Goal: Information Seeking & Learning: Understand process/instructions

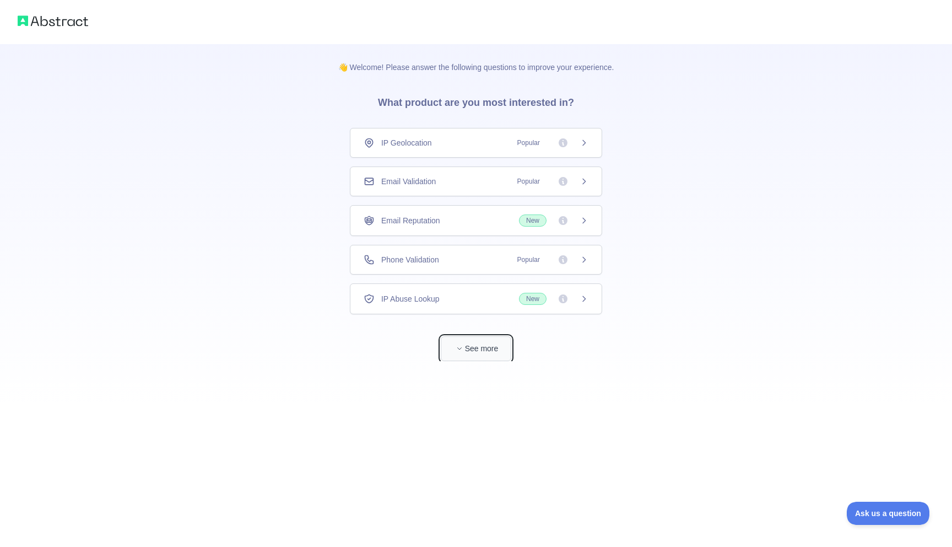
click at [490, 353] on button "See more" at bounding box center [476, 348] width 71 height 25
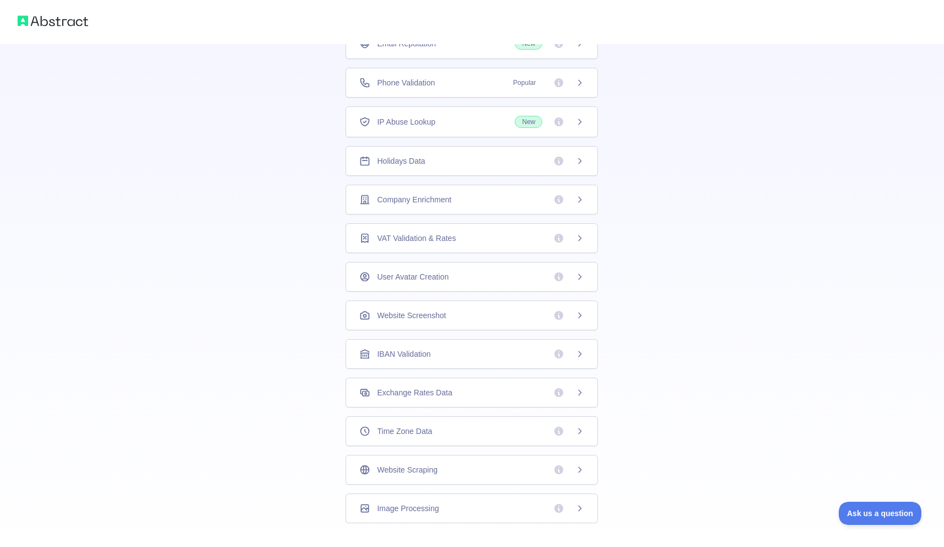
scroll to position [154, 0]
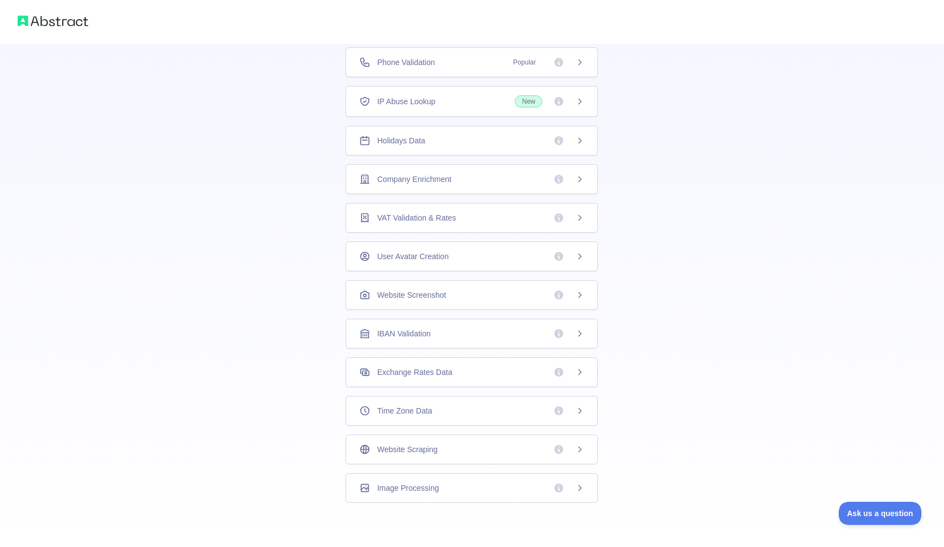
click at [718, 469] on div "👋 Welcome! Please answer the following questions to improve your experience. Wh…" at bounding box center [472, 196] width 944 height 701
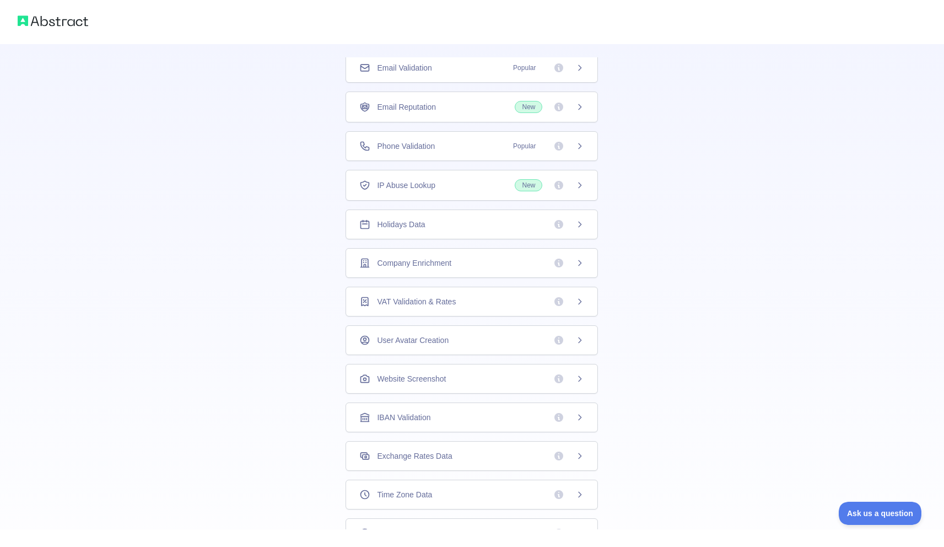
scroll to position [72, 0]
click at [481, 225] on div "Holidays Data" at bounding box center [471, 223] width 225 height 11
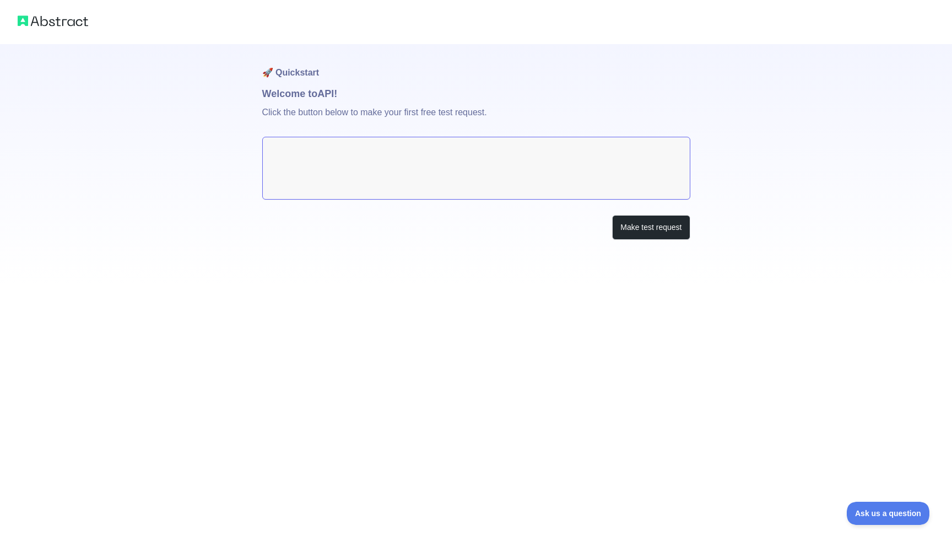
click at [445, 182] on textarea at bounding box center [476, 168] width 428 height 63
click at [635, 237] on button "Make test request" at bounding box center [651, 227] width 78 height 25
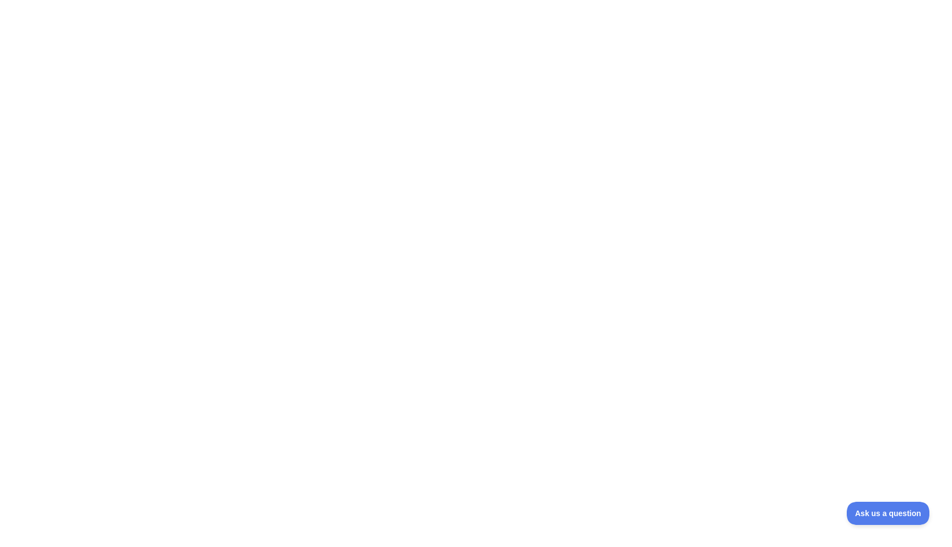
click at [432, 201] on div at bounding box center [476, 273] width 952 height 547
click at [289, 145] on div at bounding box center [476, 273] width 952 height 547
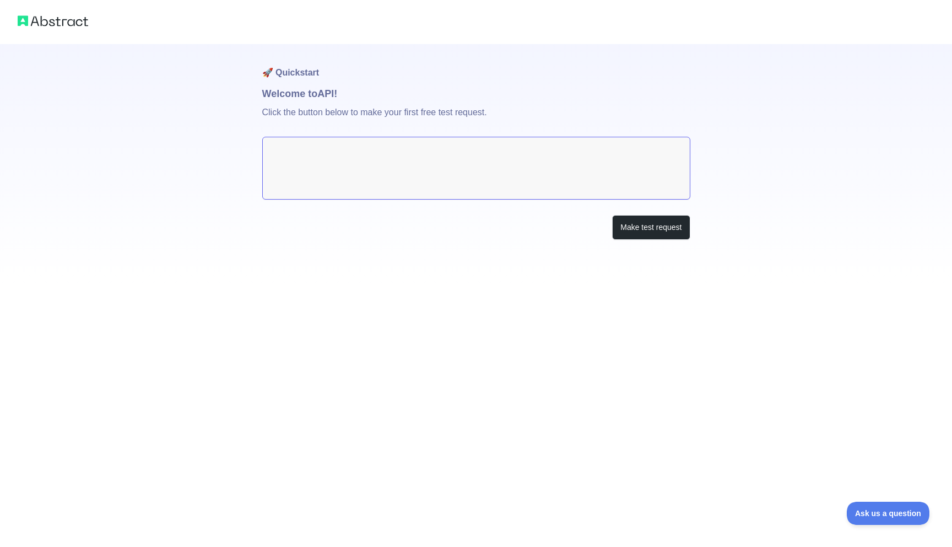
click at [198, 121] on div "🚀 Quickstart Welcome to API! Click the button below to make your first free tes…" at bounding box center [476, 142] width 952 height 284
click at [326, 161] on textarea at bounding box center [476, 168] width 428 height 63
click at [434, 185] on textarea at bounding box center [476, 168] width 428 height 63
click at [641, 227] on button "Make test request" at bounding box center [651, 227] width 78 height 25
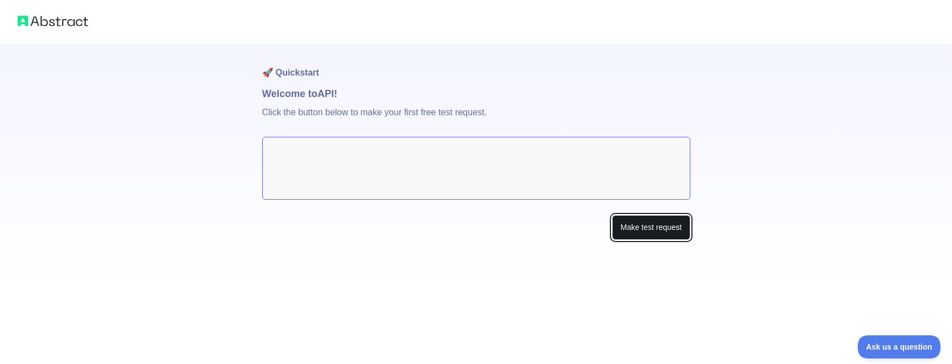
click at [628, 223] on button "Make test request" at bounding box center [651, 227] width 78 height 25
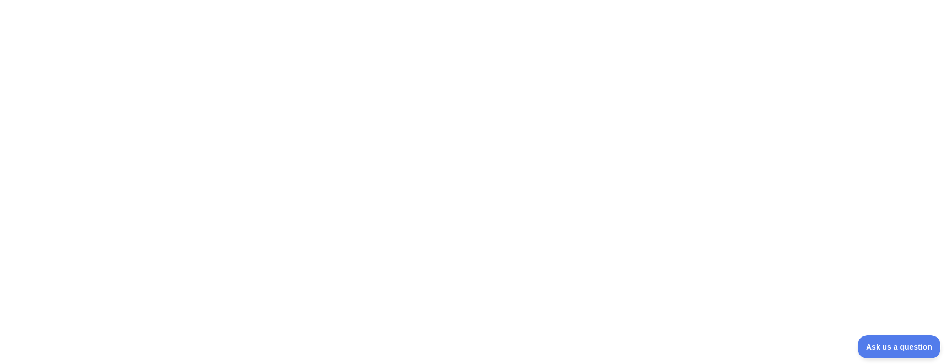
click at [256, 213] on div at bounding box center [476, 182] width 952 height 364
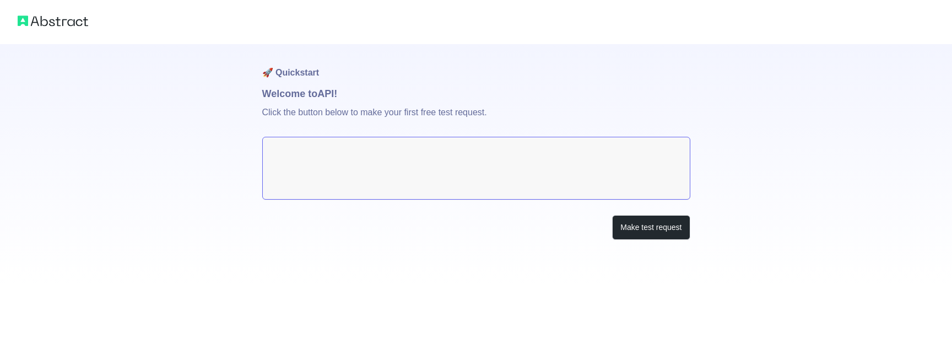
click at [61, 24] on img at bounding box center [53, 20] width 71 height 15
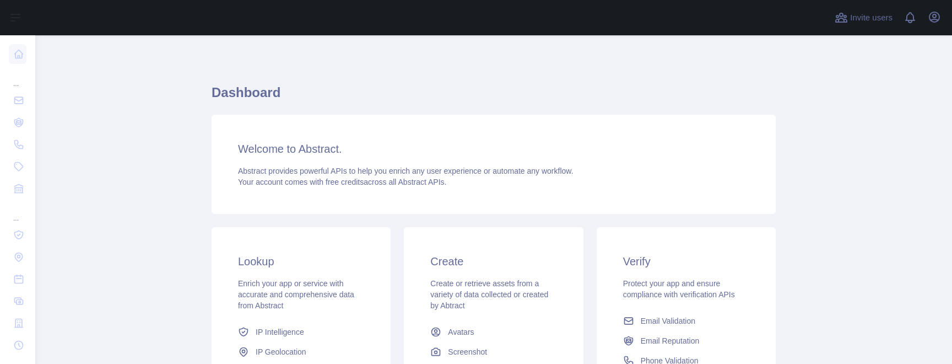
click at [818, 143] on main "Dashboard Welcome to Abstract. Abstract provides powerful APIs to help you enri…" at bounding box center [493, 199] width 917 height 328
click at [933, 19] on icon "button" at bounding box center [935, 17] width 10 height 10
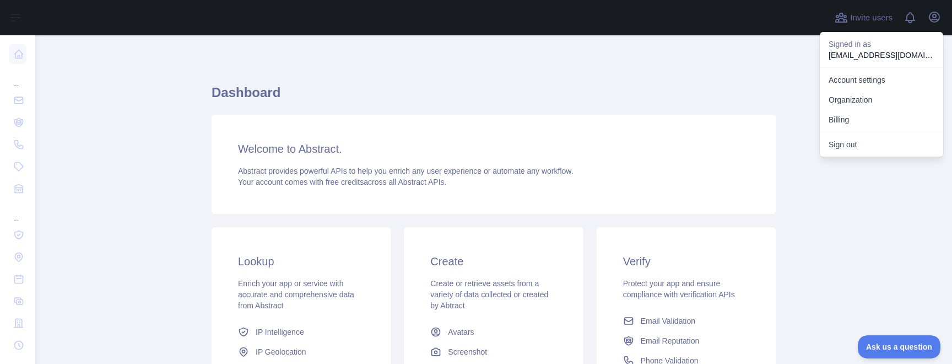
click at [731, 84] on h1 "Dashboard" at bounding box center [494, 97] width 564 height 26
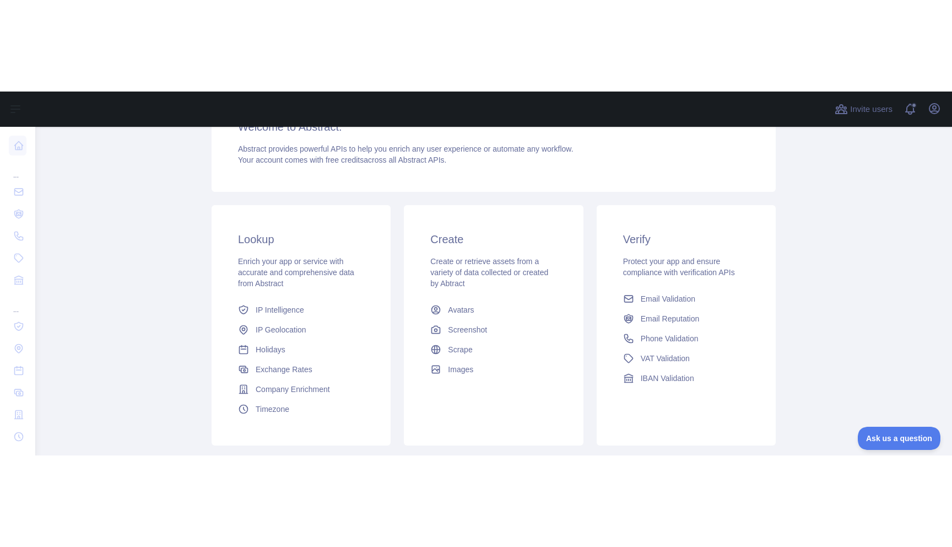
scroll to position [2, 0]
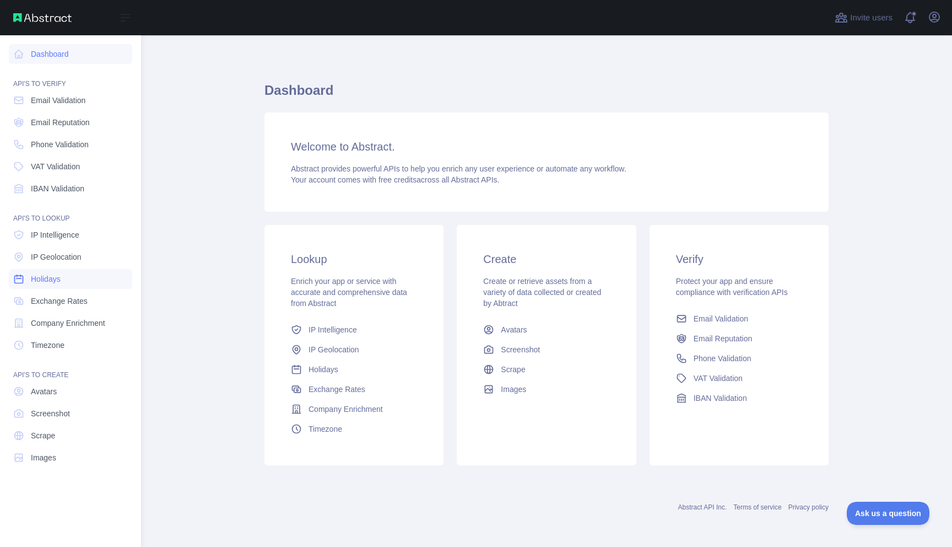
click at [58, 274] on span "Holidays" at bounding box center [46, 278] width 30 height 11
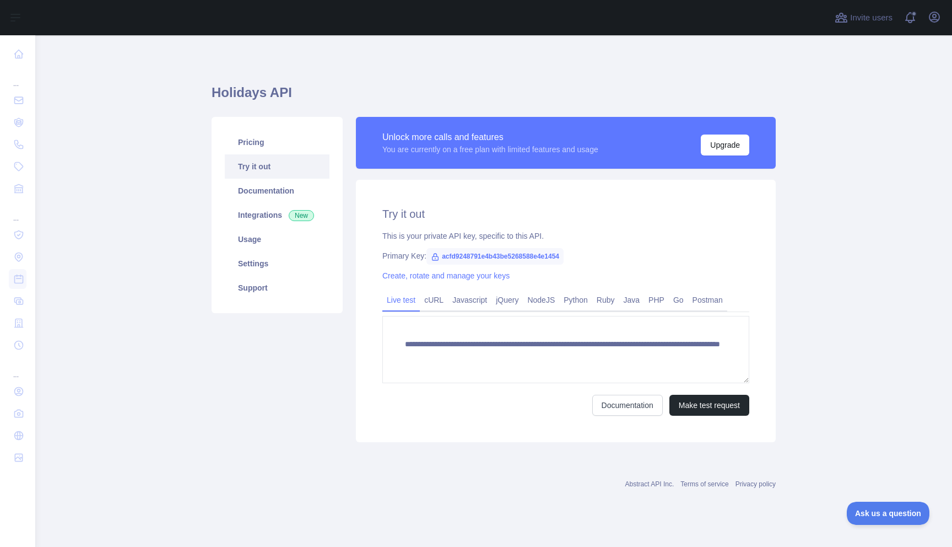
click at [183, 215] on main "**********" at bounding box center [493, 290] width 917 height 511
click at [256, 145] on link "Pricing" at bounding box center [277, 142] width 105 height 24
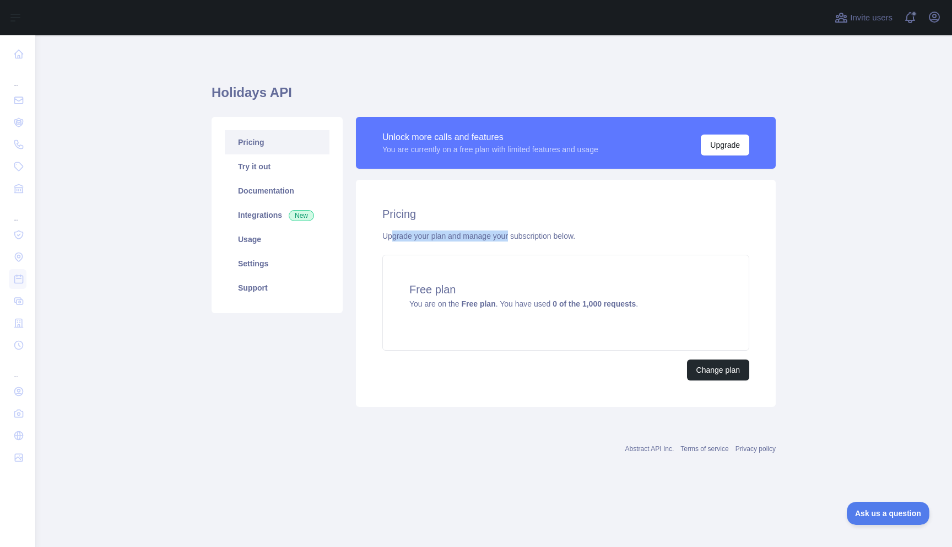
drag, startPoint x: 394, startPoint y: 236, endPoint x: 511, endPoint y: 236, distance: 117.4
click at [511, 236] on div "Upgrade your plan and manage your subscription below." at bounding box center [565, 235] width 367 height 11
click at [483, 237] on div "Upgrade your plan and manage your subscription below." at bounding box center [565, 235] width 367 height 11
drag, startPoint x: 437, startPoint y: 237, endPoint x: 565, endPoint y: 235, distance: 128.4
click at [569, 237] on div "Upgrade your plan and manage your subscription below." at bounding box center [565, 235] width 367 height 11
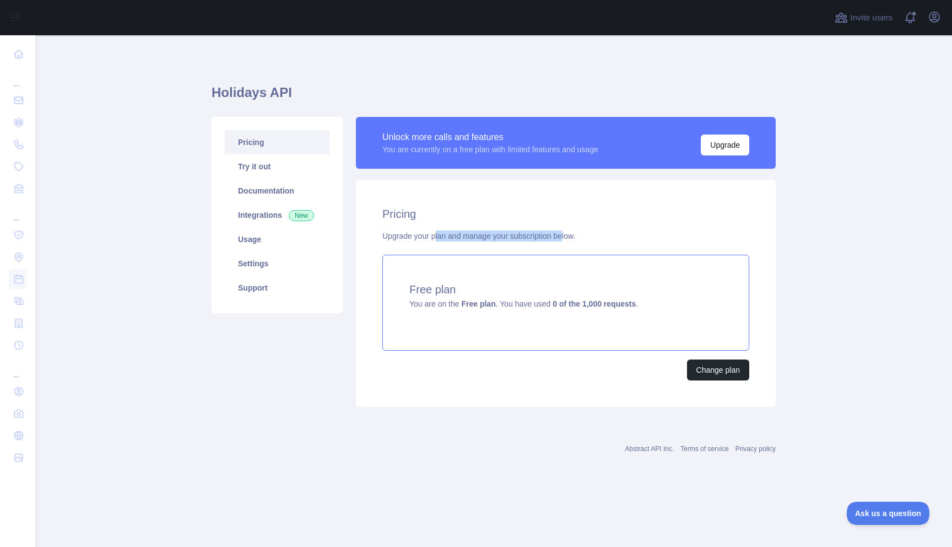
click at [495, 268] on div "Free plan You are on the Free plan . You have used 0 of the 1,000 requests ." at bounding box center [565, 303] width 367 height 96
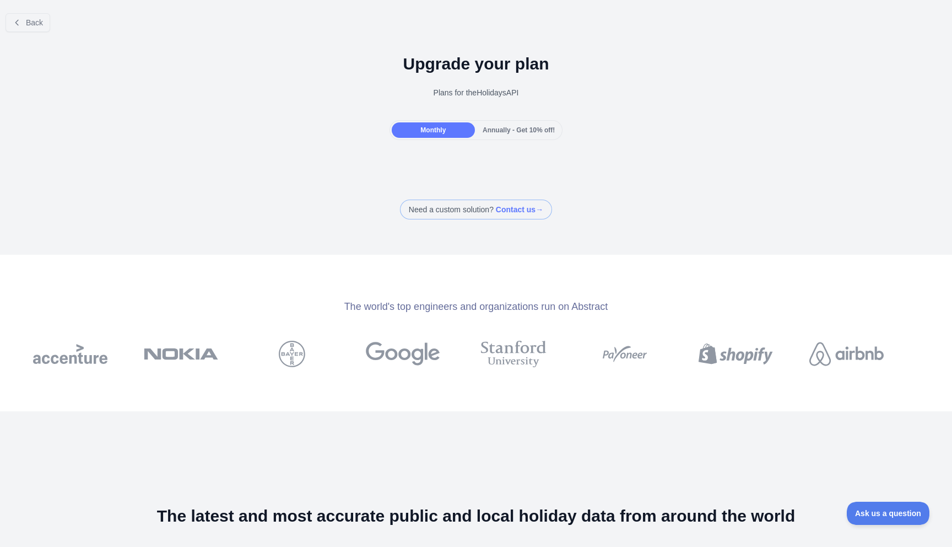
click at [393, 224] on div "Back Upgrade your plan Plans for the Holidays API Monthly Annually - Get 10% of…" at bounding box center [476, 273] width 952 height 547
click at [487, 134] on div "Annually - Get 10% off!" at bounding box center [518, 129] width 83 height 15
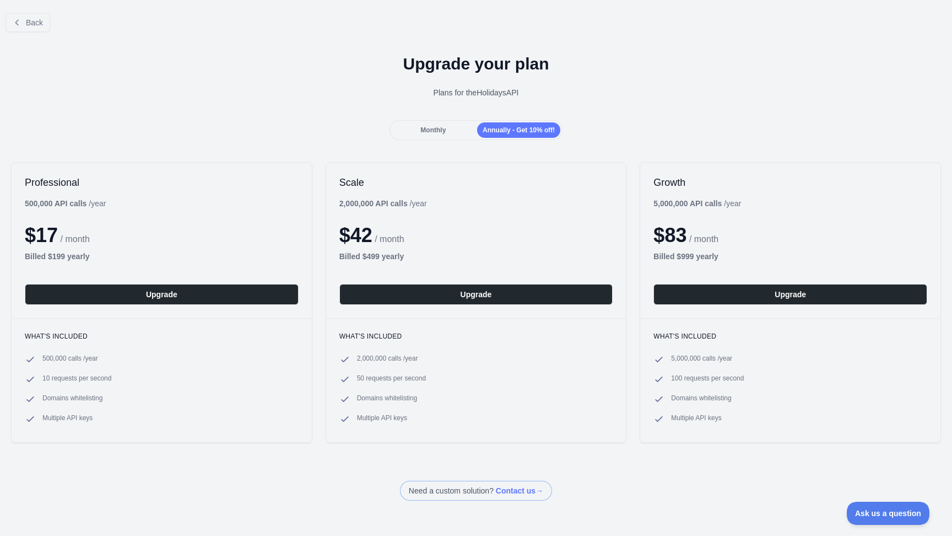
click at [452, 132] on div "Monthly" at bounding box center [433, 129] width 83 height 15
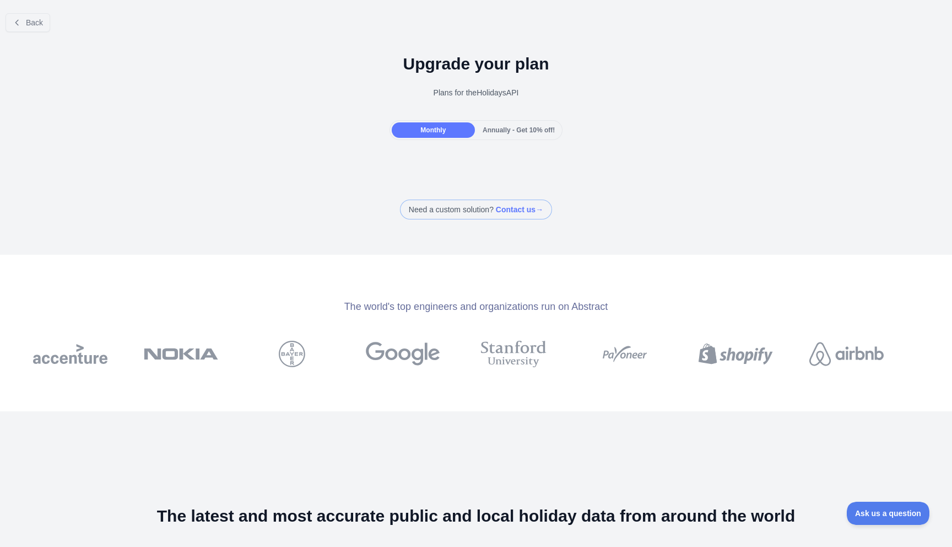
click at [246, 123] on div "Monthly Annually - Get 10% off!" at bounding box center [476, 130] width 952 height 20
click at [33, 18] on button "Back" at bounding box center [28, 22] width 45 height 19
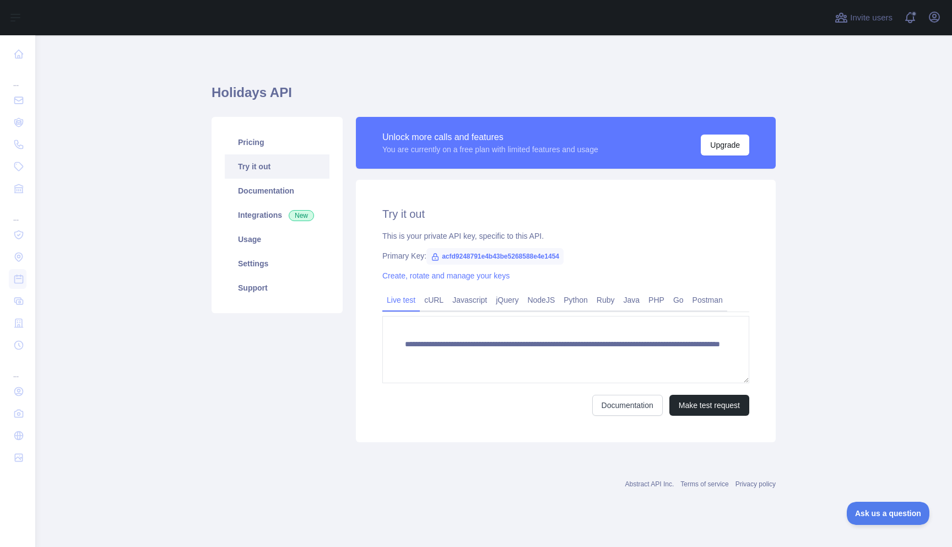
click at [317, 334] on div "Pricing Try it out Documentation Integrations New Usage Settings Support" at bounding box center [277, 279] width 144 height 325
click at [289, 147] on link "Pricing" at bounding box center [277, 142] width 105 height 24
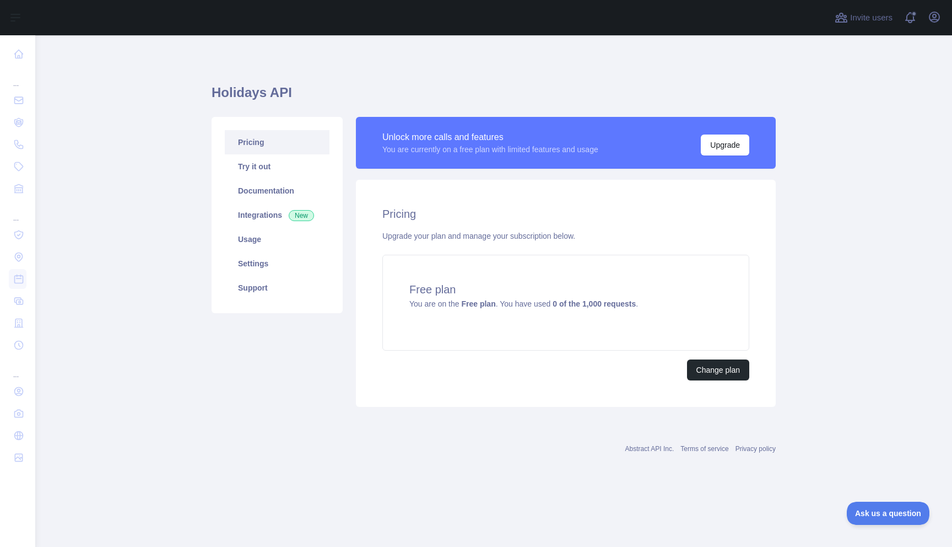
click at [247, 363] on div "Pricing Try it out Documentation Integrations New Usage Settings Support" at bounding box center [277, 262] width 144 height 290
click at [279, 164] on link "Try it out" at bounding box center [277, 166] width 105 height 24
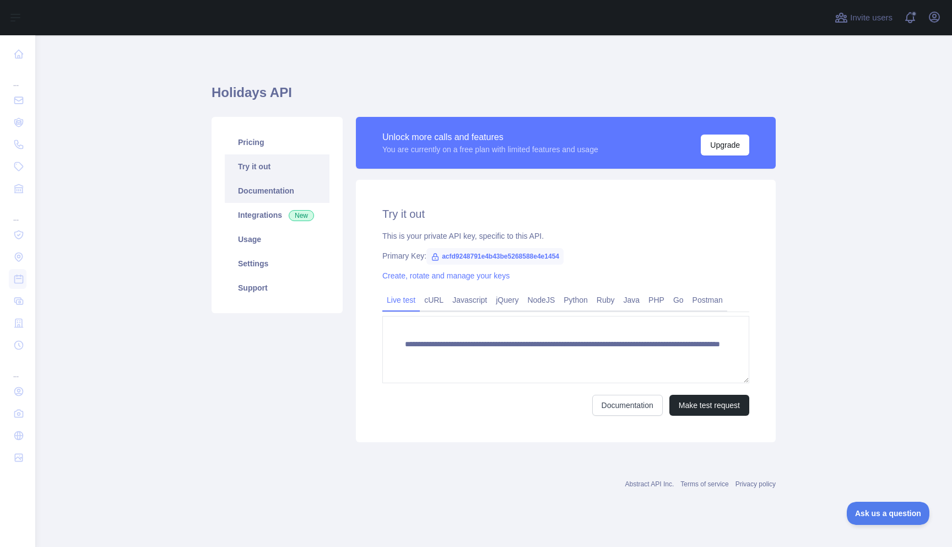
click at [278, 191] on link "Documentation" at bounding box center [277, 191] width 105 height 24
click at [268, 217] on link "Integrations New" at bounding box center [277, 215] width 105 height 24
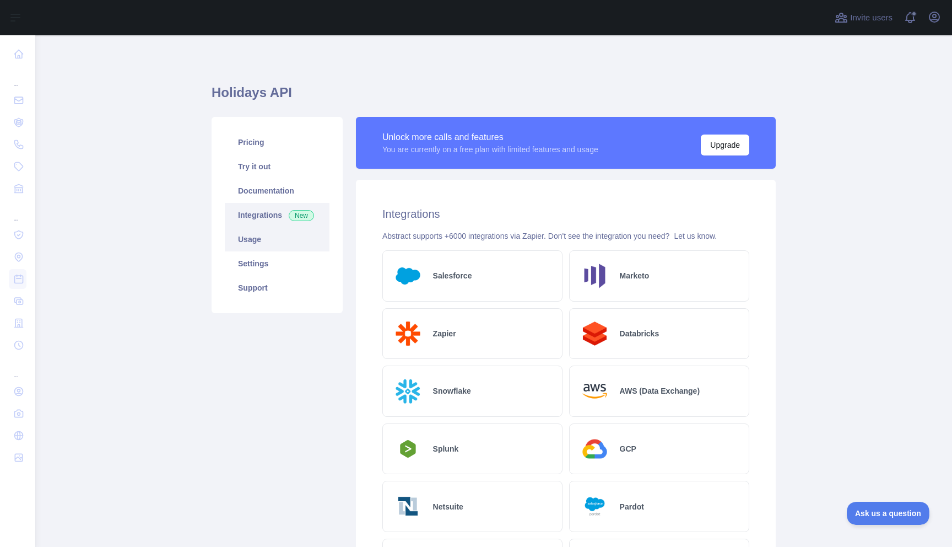
click at [266, 243] on link "Usage" at bounding box center [277, 239] width 105 height 24
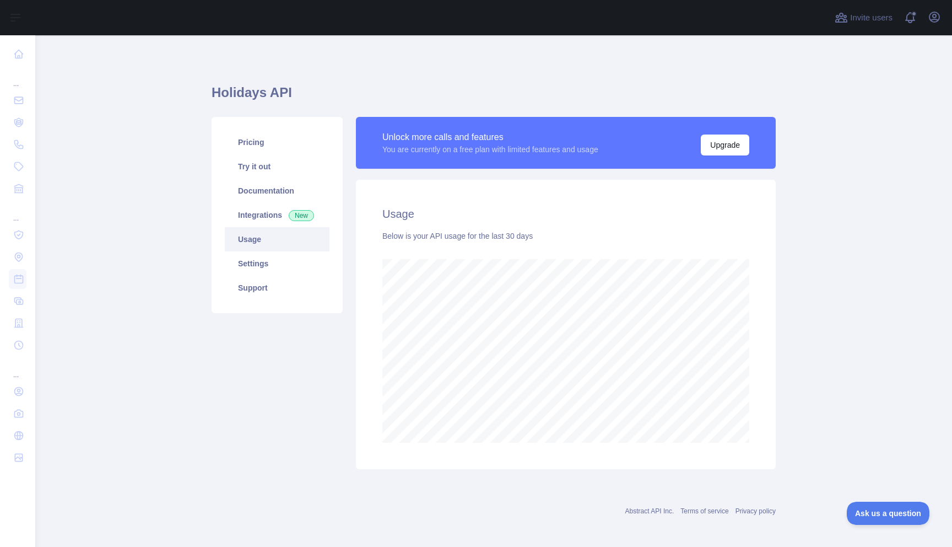
scroll to position [511, 909]
click at [266, 260] on link "Settings" at bounding box center [277, 263] width 105 height 24
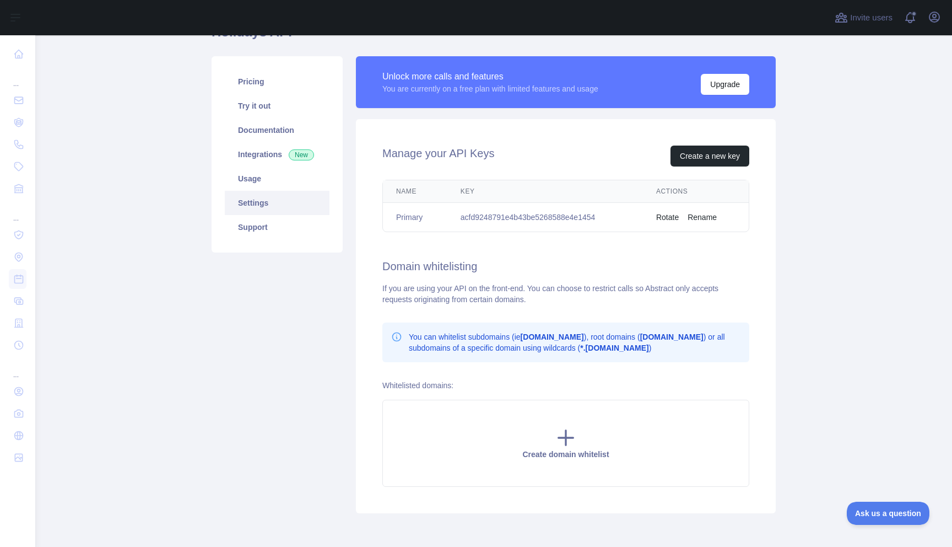
scroll to position [47, 0]
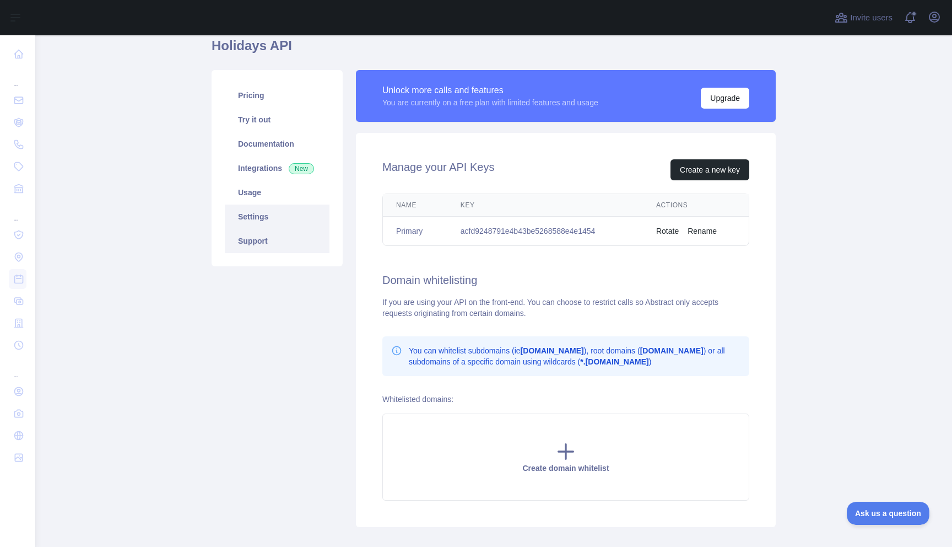
click at [292, 242] on link "Support" at bounding box center [277, 241] width 105 height 24
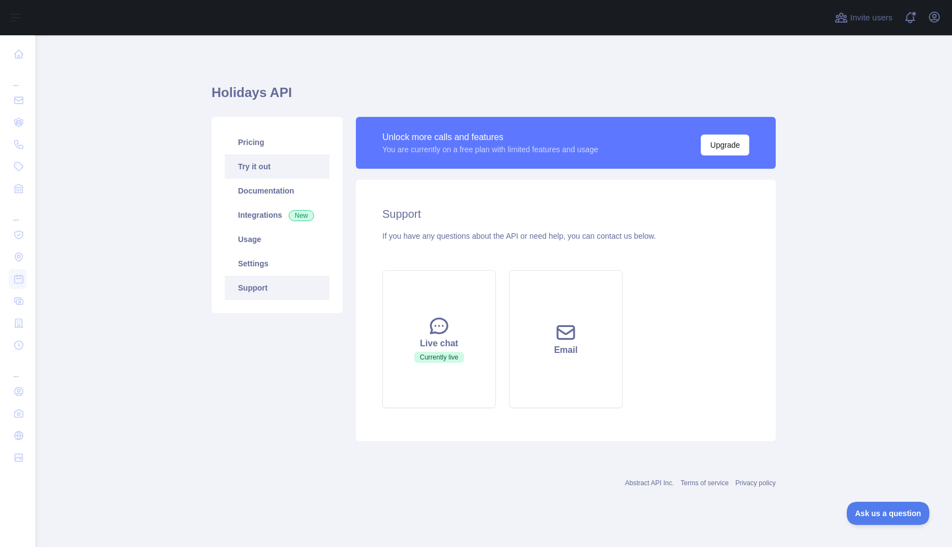
click at [272, 159] on link "Try it out" at bounding box center [277, 166] width 105 height 24
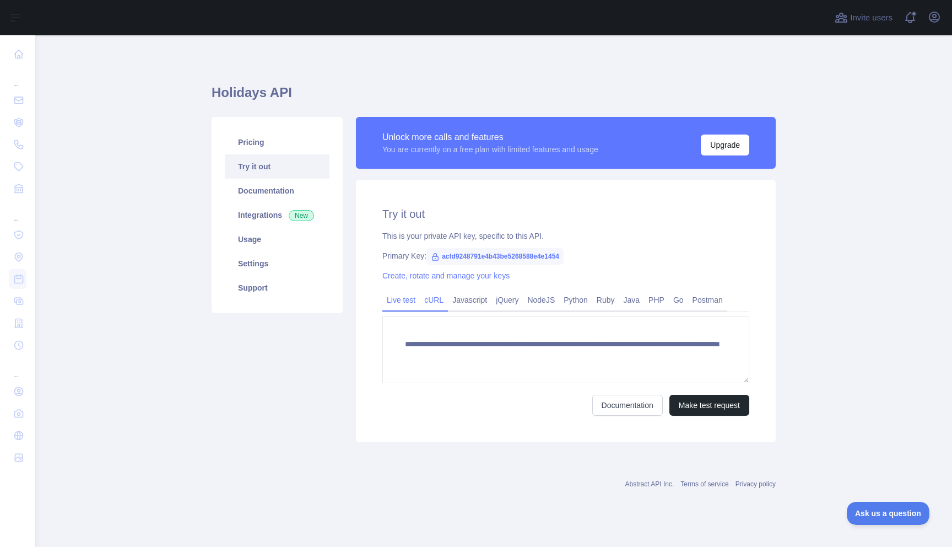
click at [445, 298] on link "cURL" at bounding box center [434, 300] width 28 height 18
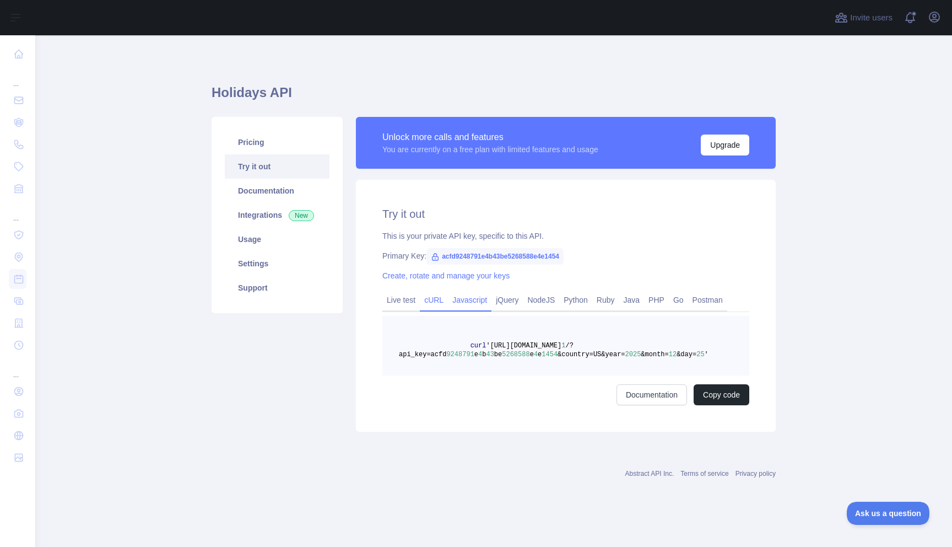
click at [466, 300] on link "Javascript" at bounding box center [470, 300] width 44 height 18
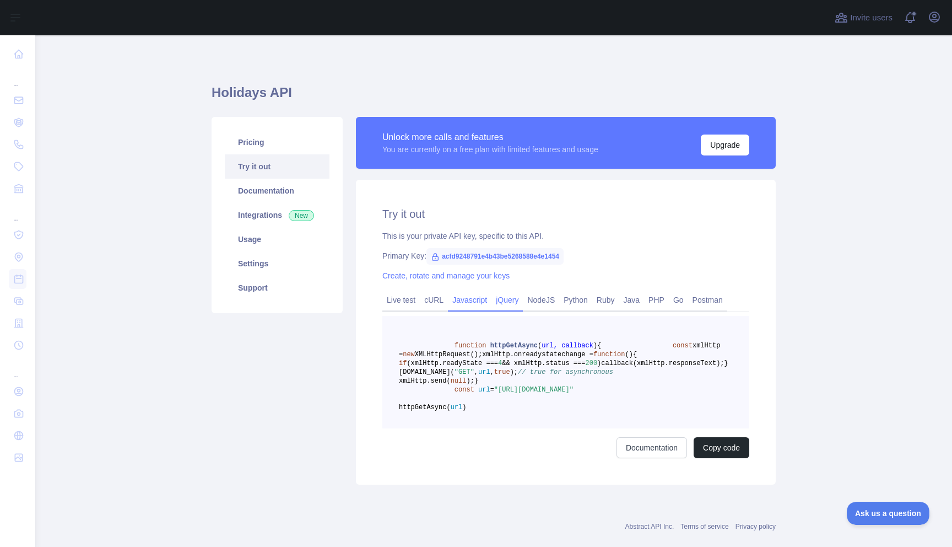
click at [499, 299] on link "jQuery" at bounding box center [506, 300] width 31 height 18
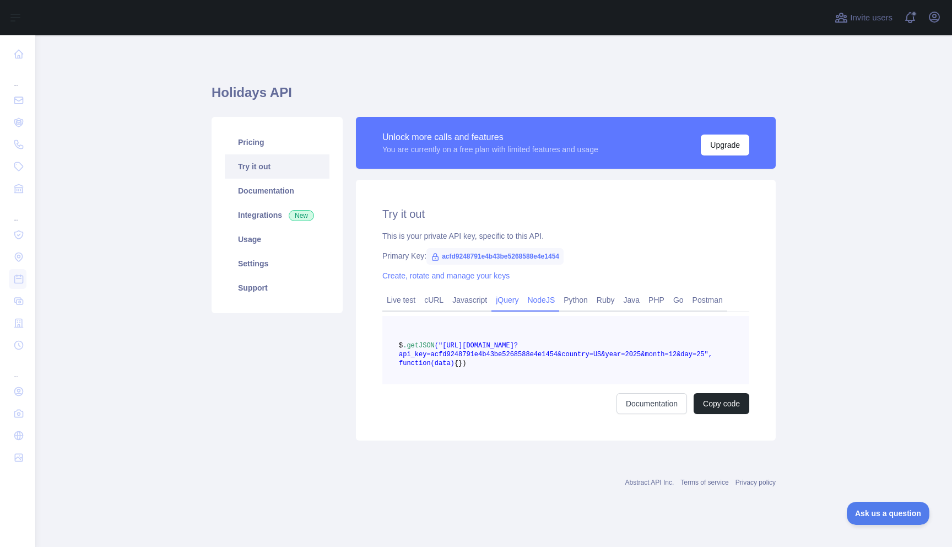
click at [541, 302] on link "NodeJS" at bounding box center [541, 300] width 36 height 18
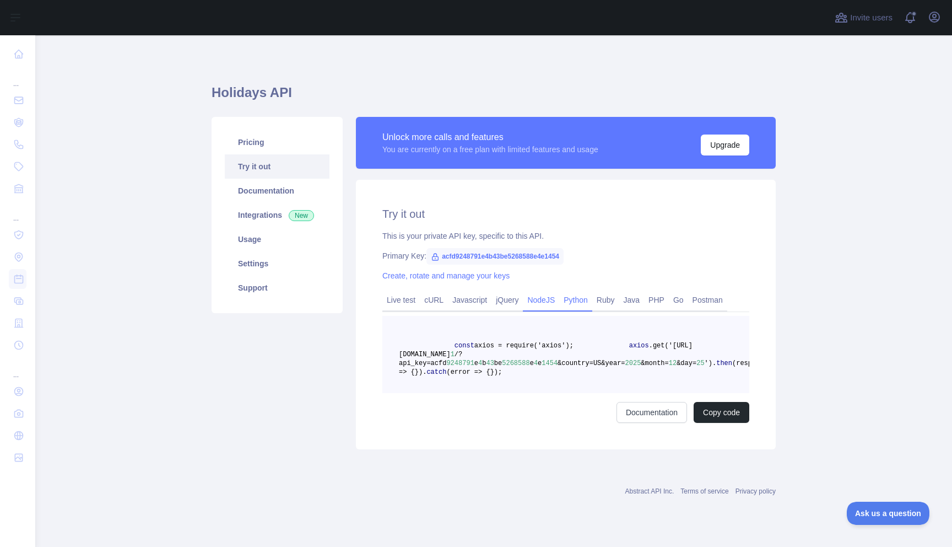
click at [576, 302] on link "Python" at bounding box center [575, 300] width 33 height 18
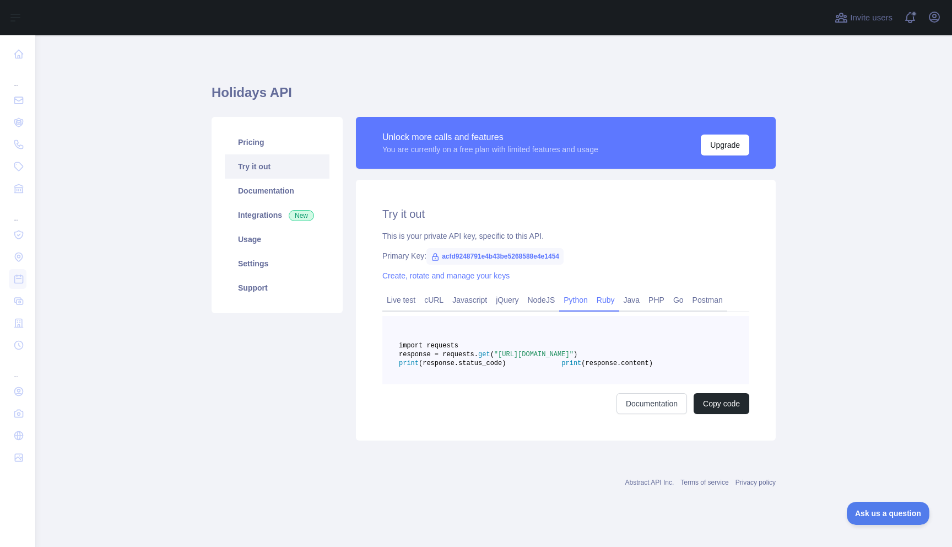
click at [612, 302] on link "Ruby" at bounding box center [605, 300] width 27 height 18
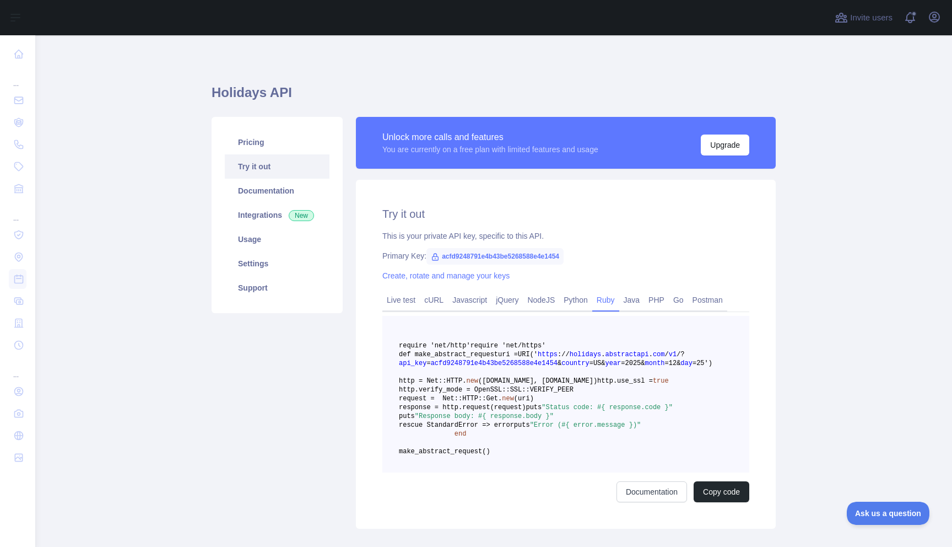
click at [460, 256] on span "acfd9248791e4b43be5268588e4e1454" at bounding box center [494, 256] width 137 height 17
click at [433, 219] on h2 "Try it out" at bounding box center [565, 213] width 367 height 15
click at [264, 143] on link "Pricing" at bounding box center [277, 142] width 105 height 24
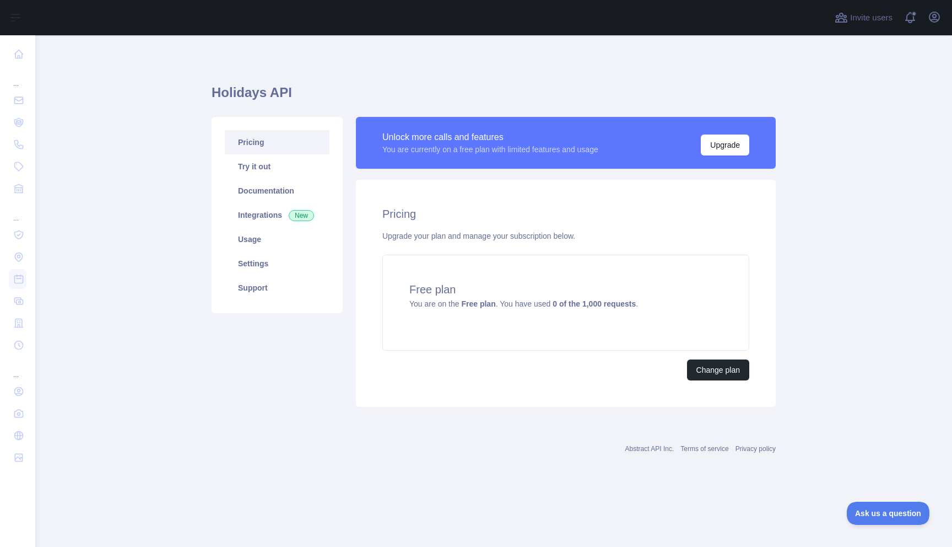
click at [275, 363] on div "Pricing Try it out Documentation Integrations New Usage Settings Support" at bounding box center [277, 262] width 144 height 290
click at [516, 318] on div "Free plan You are on the Free plan . You have used 0 of the 1,000 requests ." at bounding box center [565, 303] width 367 height 96
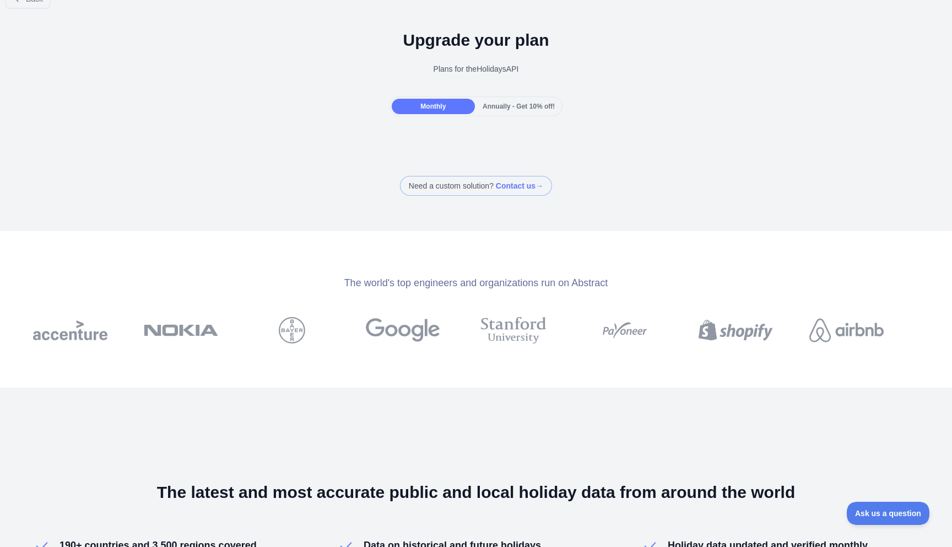
scroll to position [26, 0]
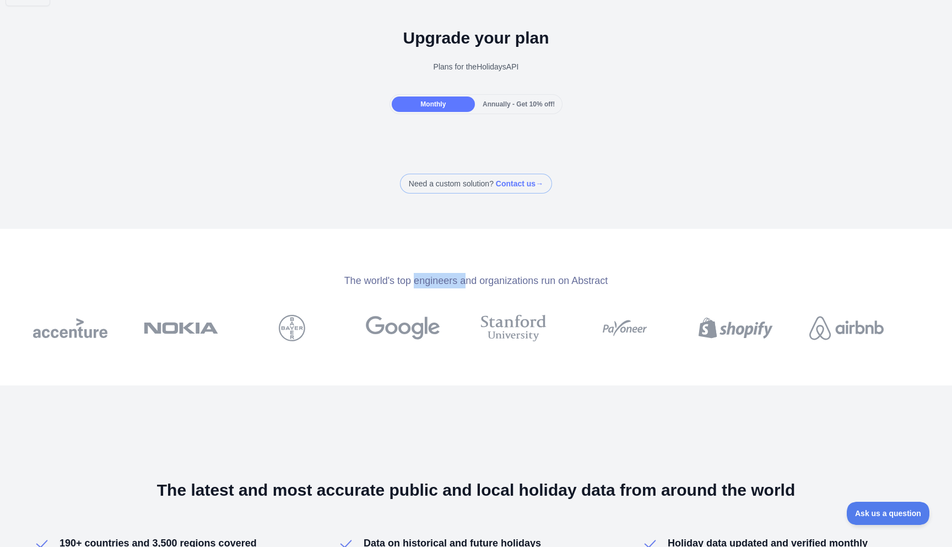
drag, startPoint x: 409, startPoint y: 284, endPoint x: 460, endPoint y: 284, distance: 51.2
click at [460, 284] on div "The world's top engineers and organizations run on Abstract" at bounding box center [476, 280] width 952 height 15
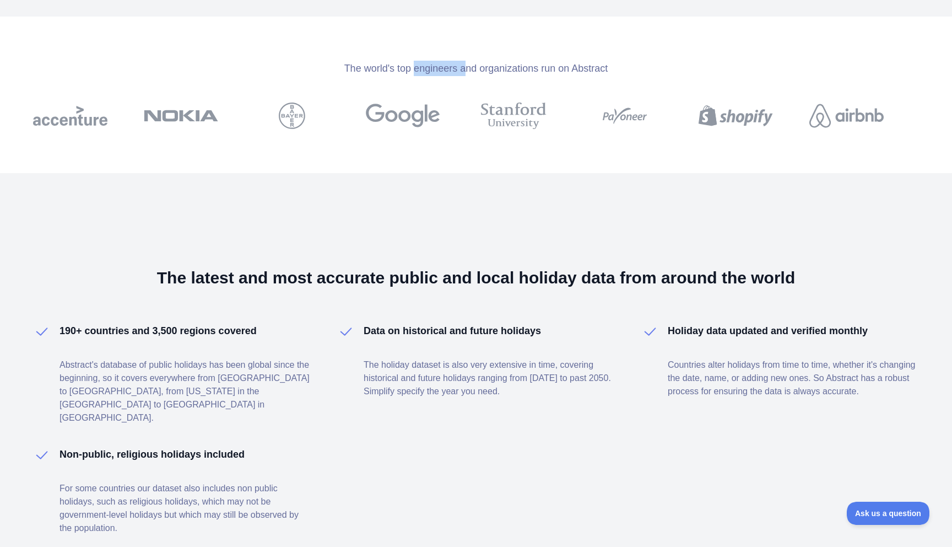
scroll to position [258, 0]
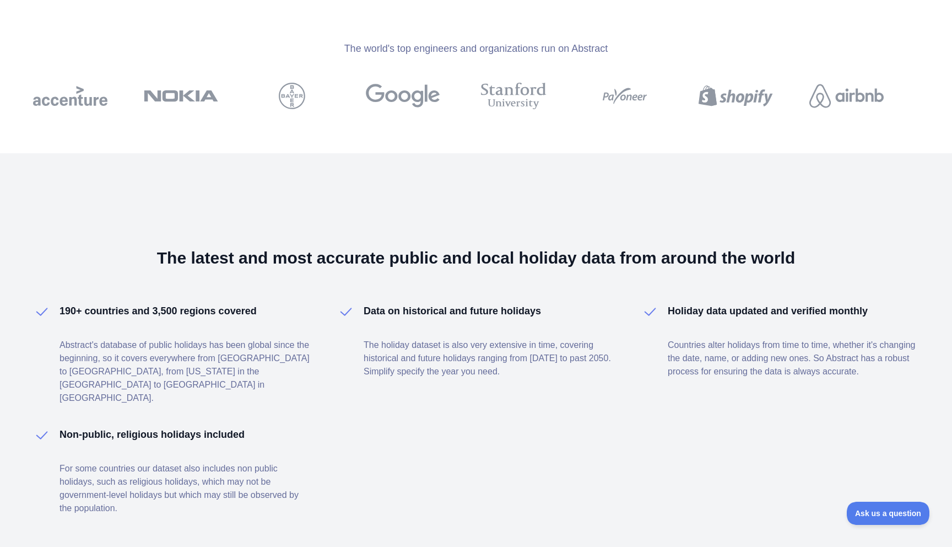
click at [359, 265] on h3 "The latest and most accurate public and local holiday data from around the world" at bounding box center [476, 258] width 886 height 20
drag, startPoint x: 334, startPoint y: 258, endPoint x: 491, endPoint y: 258, distance: 156.5
click at [492, 258] on h3 "The latest and most accurate public and local holiday data from around the world" at bounding box center [476, 258] width 886 height 20
click at [468, 258] on h3 "The latest and most accurate public and local holiday data from around the world" at bounding box center [476, 258] width 886 height 20
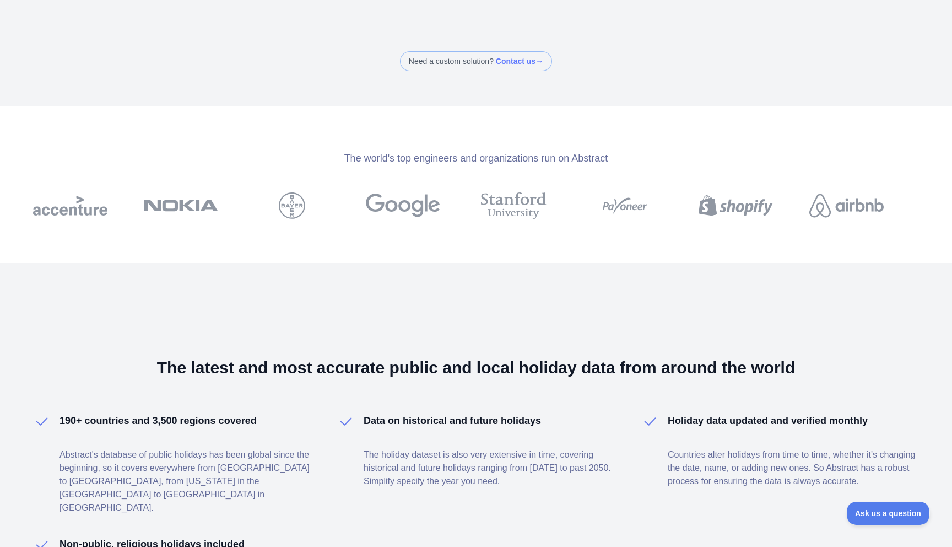
scroll to position [0, 0]
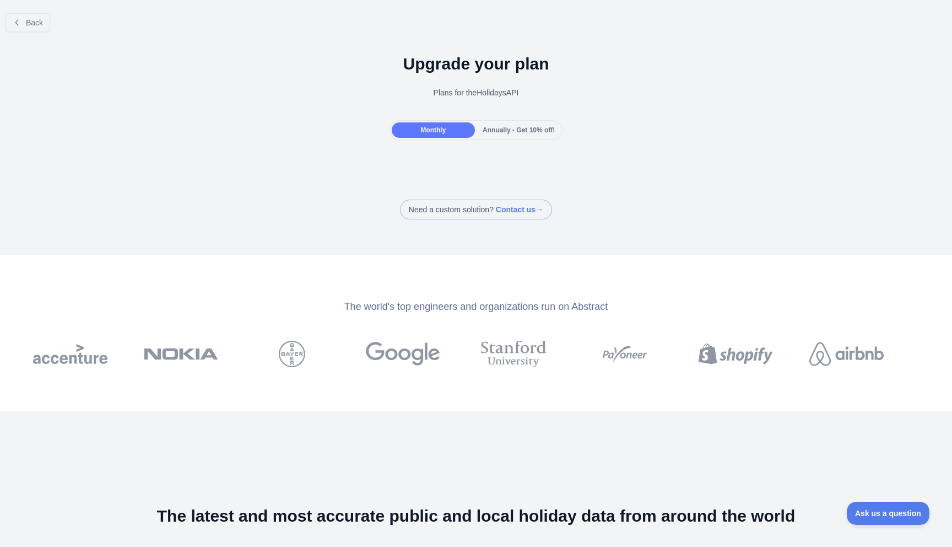
click at [278, 110] on div "Upgrade your plan Plans for the Holidays API" at bounding box center [476, 80] width 952 height 79
click at [42, 14] on button "Back" at bounding box center [28, 22] width 45 height 19
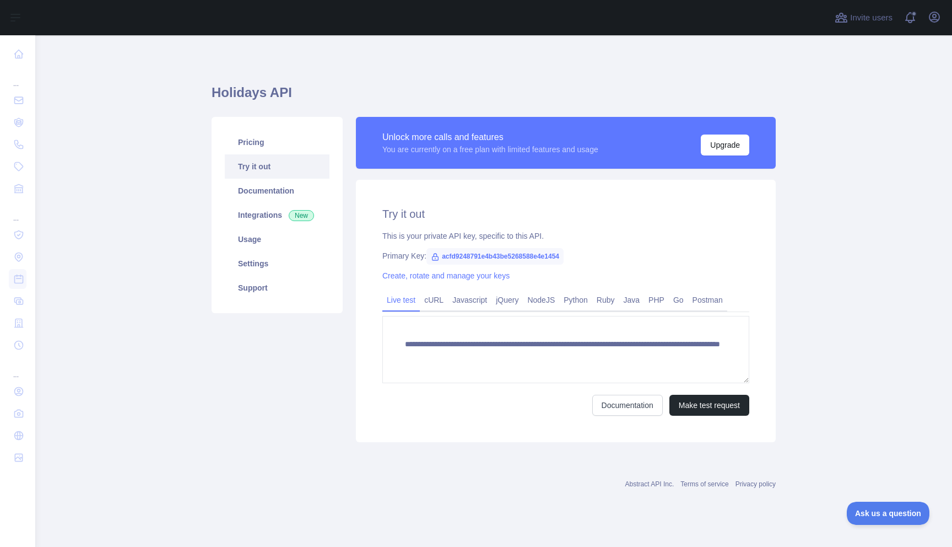
click at [220, 302] on div "Pricing Try it out Documentation Integrations New Usage Settings Support" at bounding box center [277, 215] width 131 height 196
click at [270, 184] on link "Documentation" at bounding box center [277, 191] width 105 height 24
click at [397, 220] on h2 "Try it out" at bounding box center [565, 213] width 367 height 15
click at [384, 212] on h2 "Try it out" at bounding box center [565, 213] width 367 height 15
click at [720, 300] on link "Postman" at bounding box center [707, 300] width 39 height 18
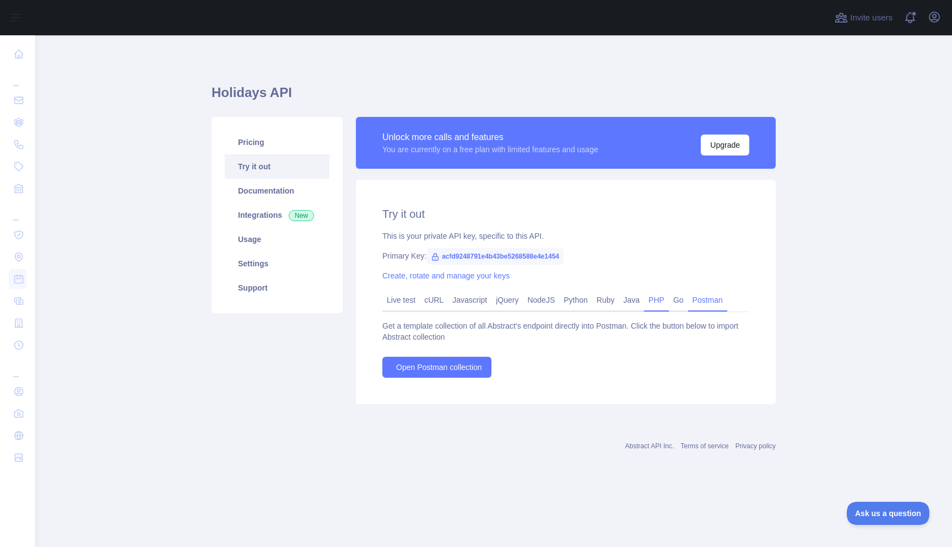
click at [669, 298] on link "PHP" at bounding box center [656, 300] width 25 height 18
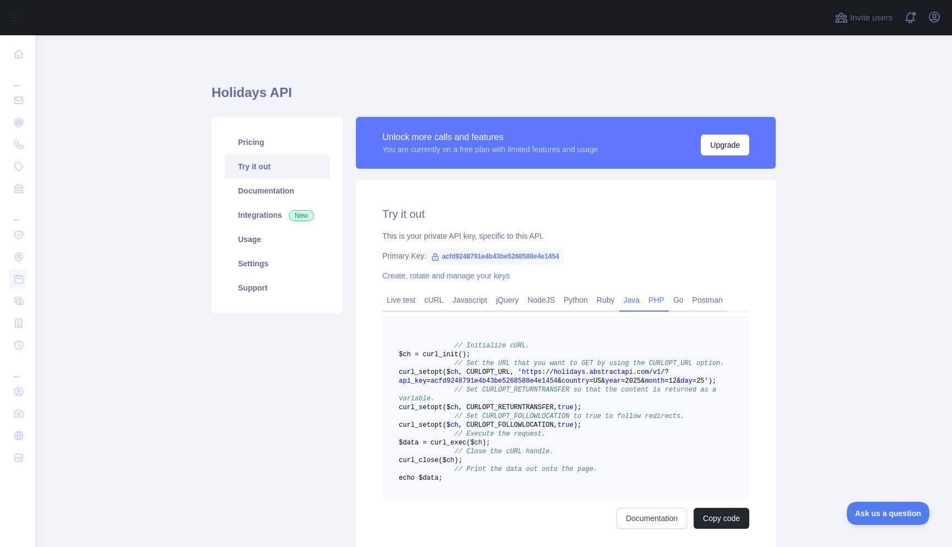
click at [633, 300] on link "Java" at bounding box center [631, 300] width 25 height 18
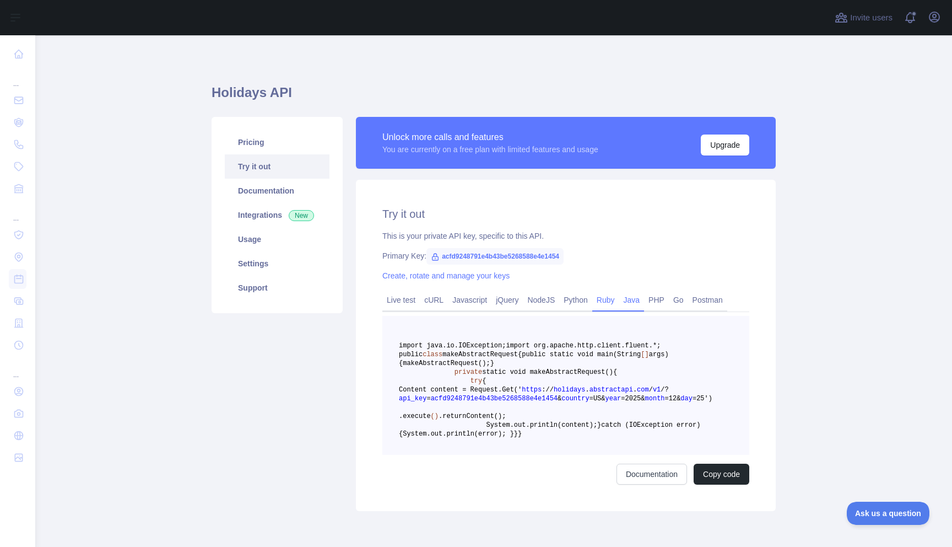
click at [614, 301] on link "Ruby" at bounding box center [605, 300] width 27 height 18
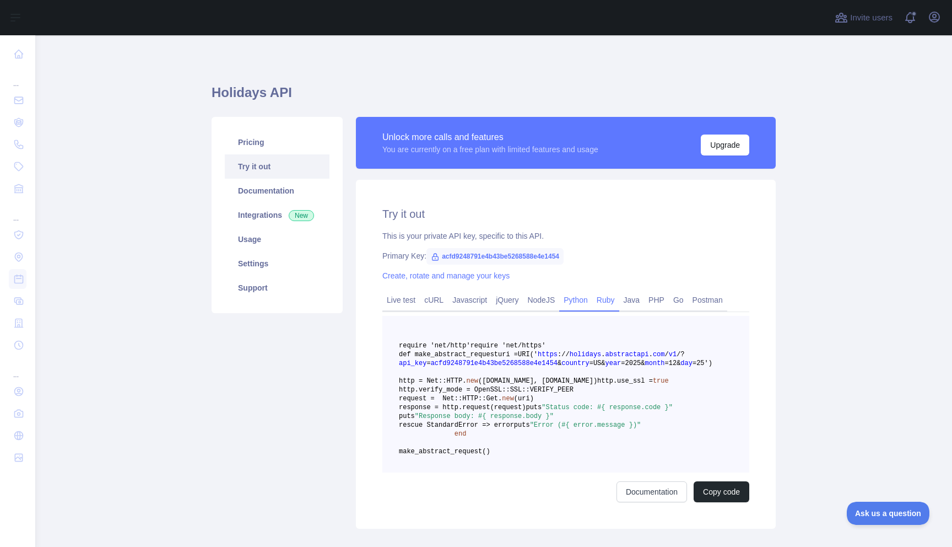
click at [577, 302] on link "Python" at bounding box center [575, 300] width 33 height 18
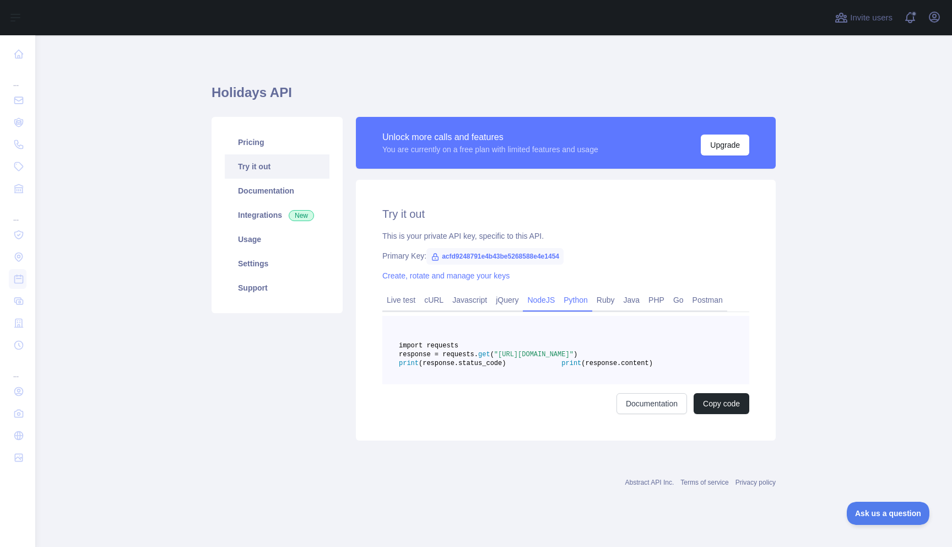
click at [555, 302] on link "NodeJS" at bounding box center [541, 300] width 36 height 18
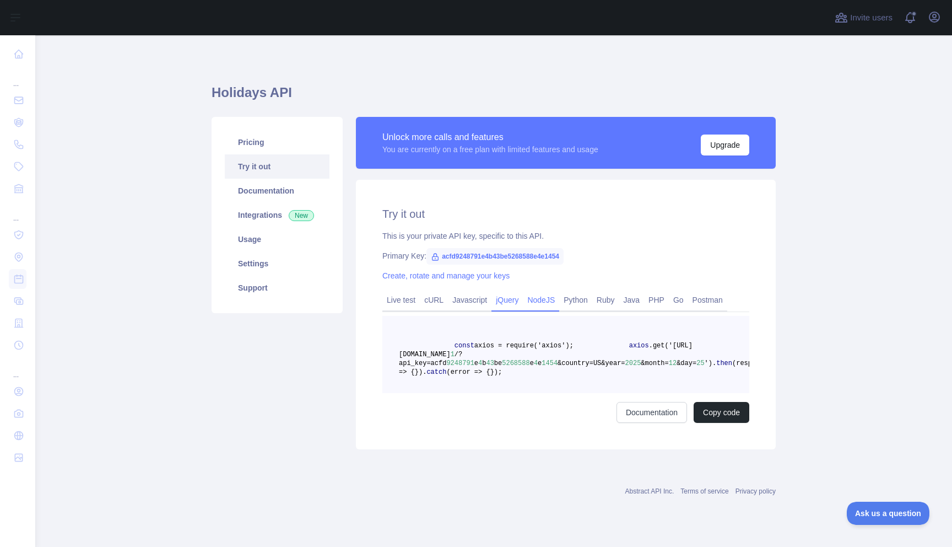
click at [496, 303] on link "jQuery" at bounding box center [506, 300] width 31 height 18
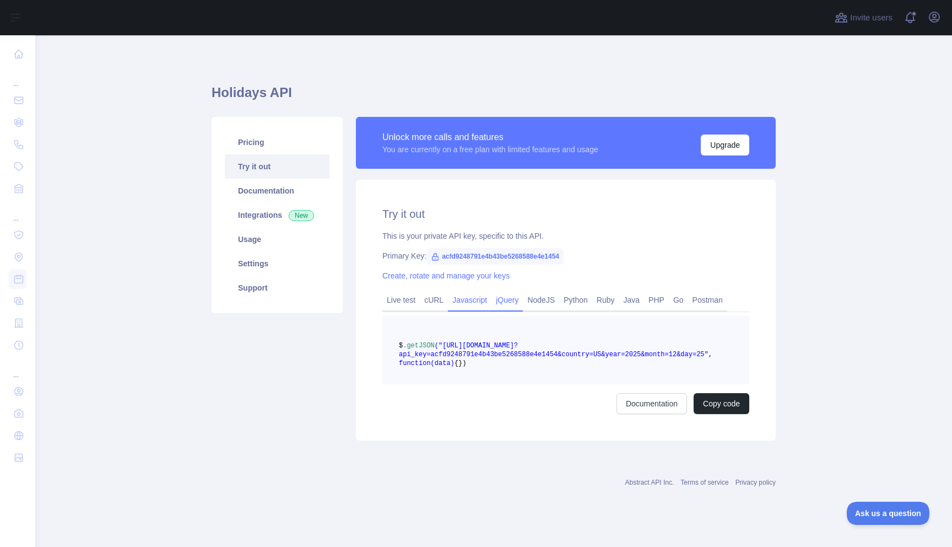
click at [478, 301] on link "Javascript" at bounding box center [470, 300] width 44 height 18
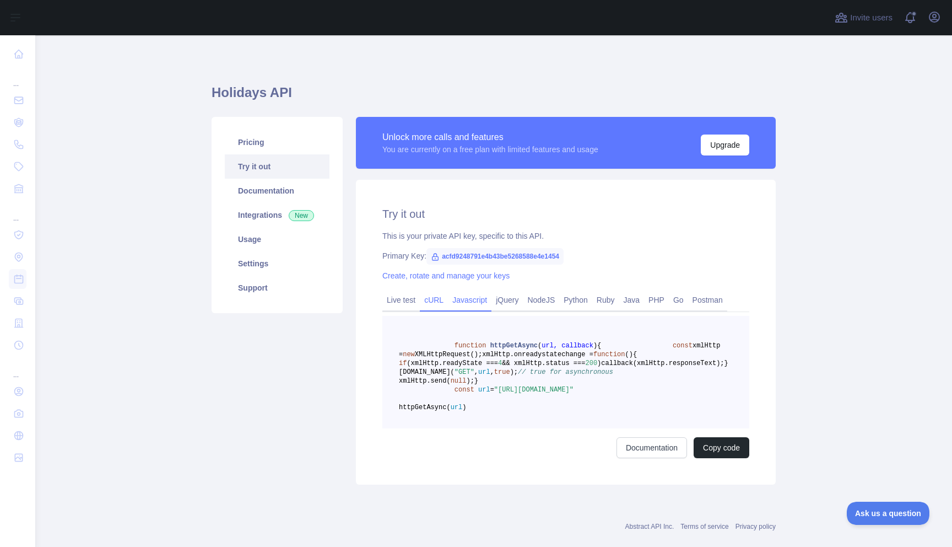
click at [441, 302] on link "cURL" at bounding box center [434, 300] width 28 height 18
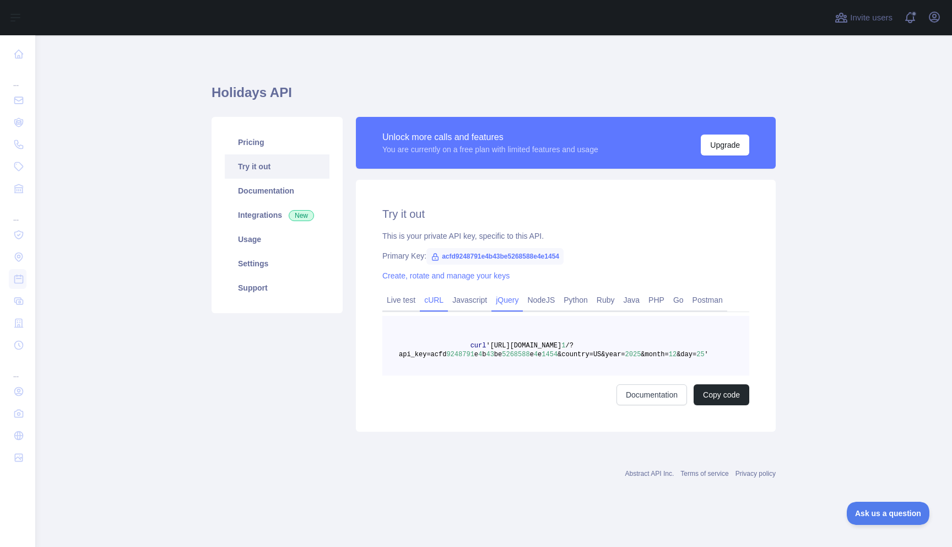
click at [500, 301] on link "jQuery" at bounding box center [506, 300] width 31 height 18
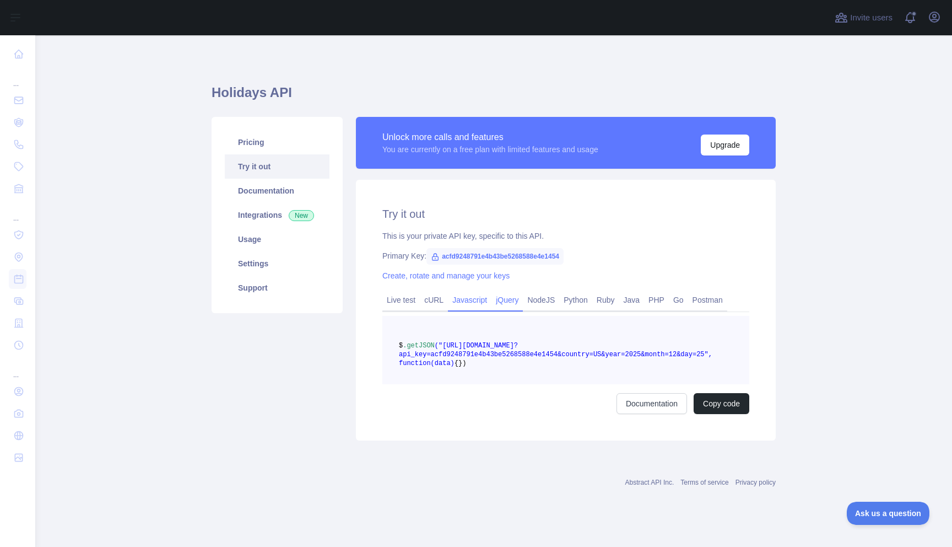
click at [481, 301] on link "Javascript" at bounding box center [470, 300] width 44 height 18
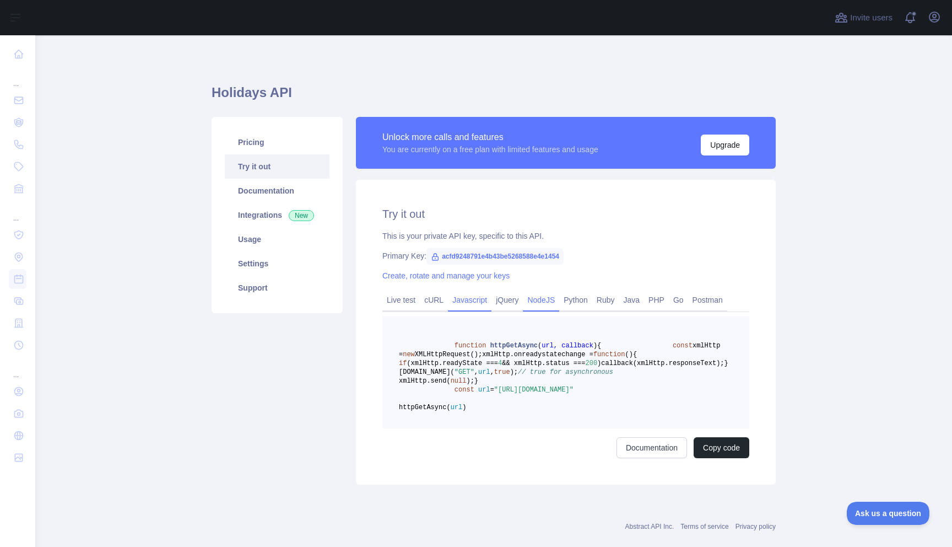
click at [526, 301] on link "NodeJS" at bounding box center [541, 300] width 36 height 18
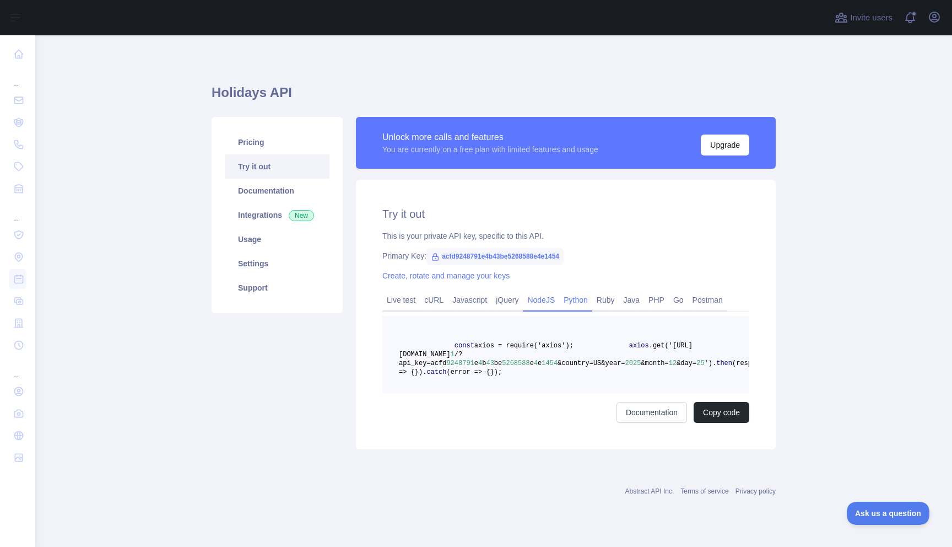
click at [575, 299] on link "Python" at bounding box center [575, 300] width 33 height 18
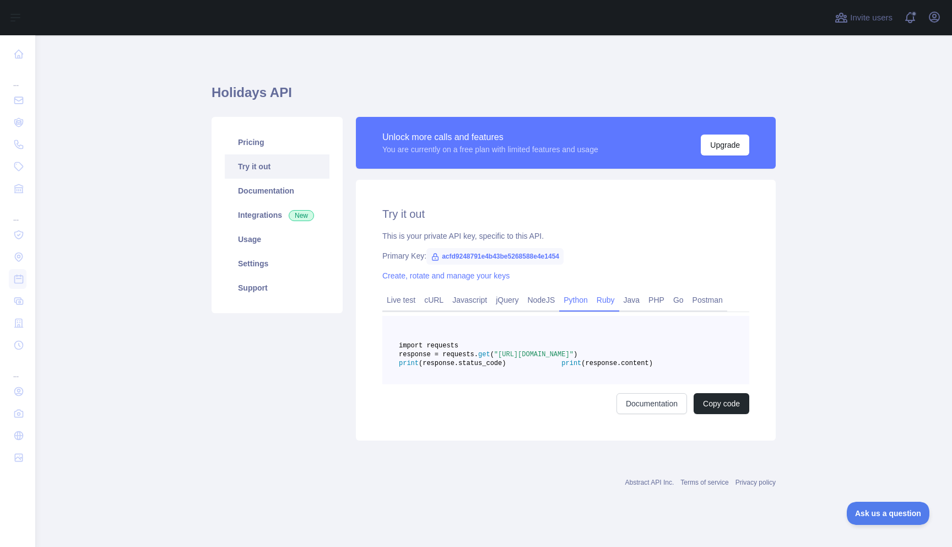
click at [605, 299] on link "Ruby" at bounding box center [605, 300] width 27 height 18
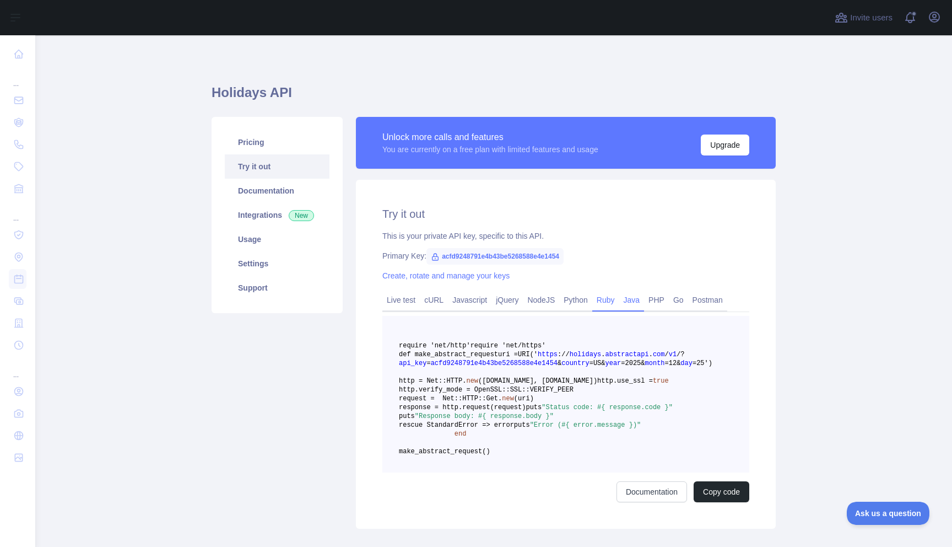
click at [636, 298] on link "Java" at bounding box center [631, 300] width 25 height 18
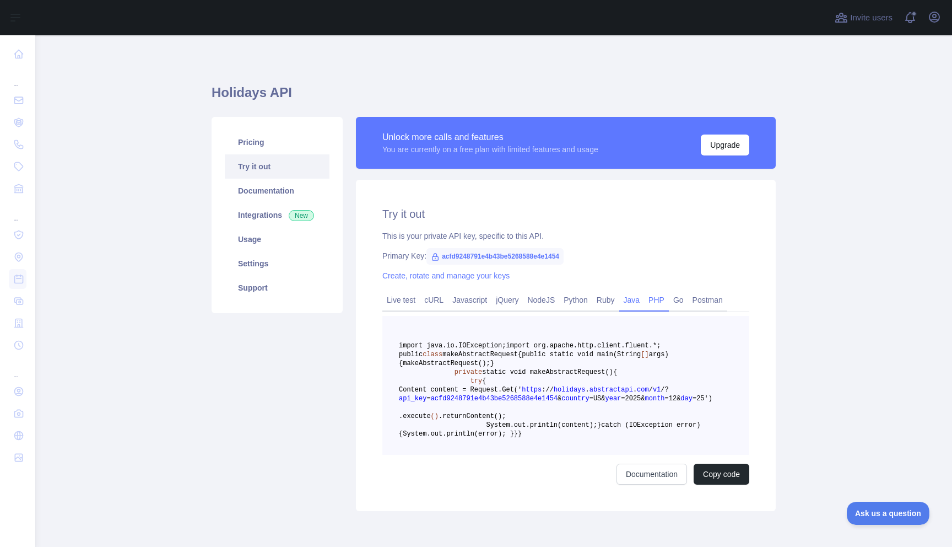
click at [669, 299] on link "PHP" at bounding box center [656, 300] width 25 height 18
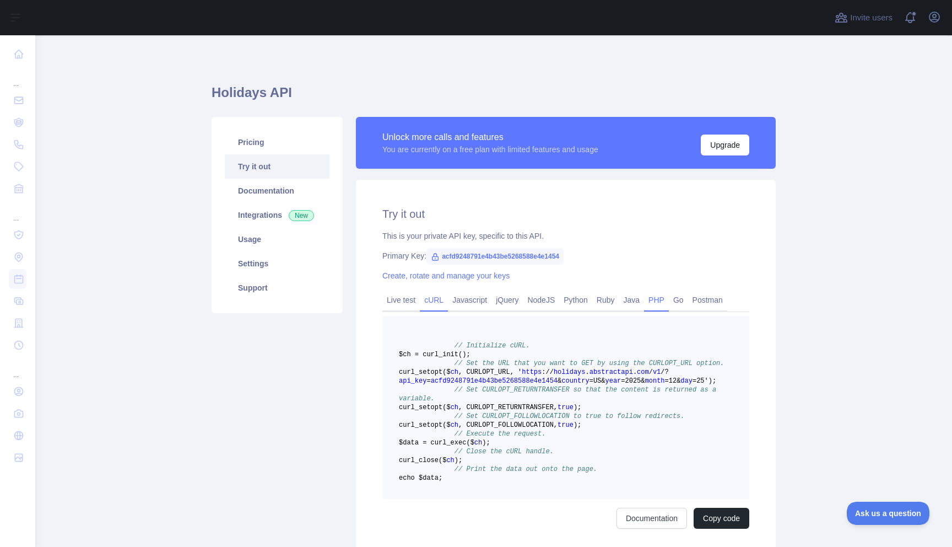
click at [440, 300] on link "cURL" at bounding box center [434, 300] width 28 height 18
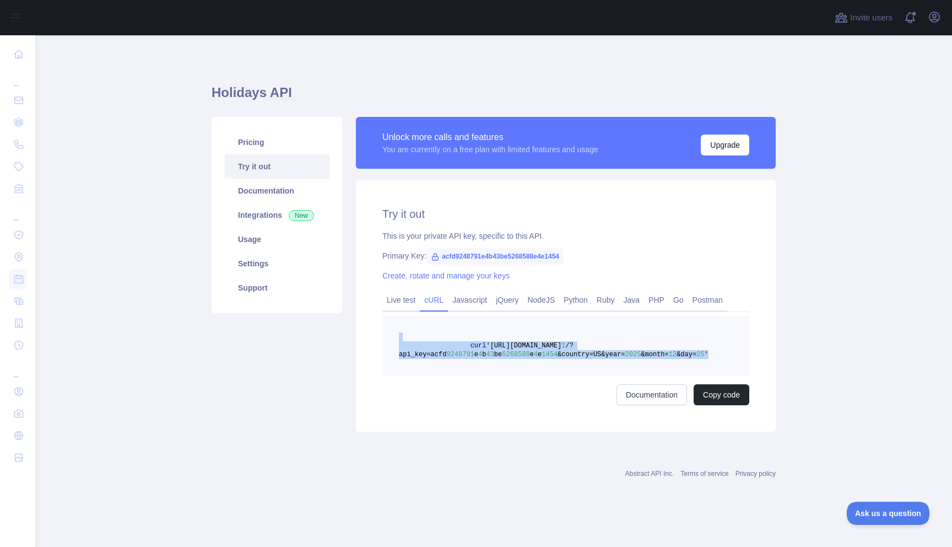
drag, startPoint x: 451, startPoint y: 340, endPoint x: 719, endPoint y: 357, distance: 268.3
click at [719, 357] on pre "curl 'https://holidays.abstractapi.com/v 1 /?api_key=acfd 9248791 e 4 b 43 be 5…" at bounding box center [565, 346] width 367 height 60
click at [397, 300] on link "Live test" at bounding box center [400, 300] width 37 height 18
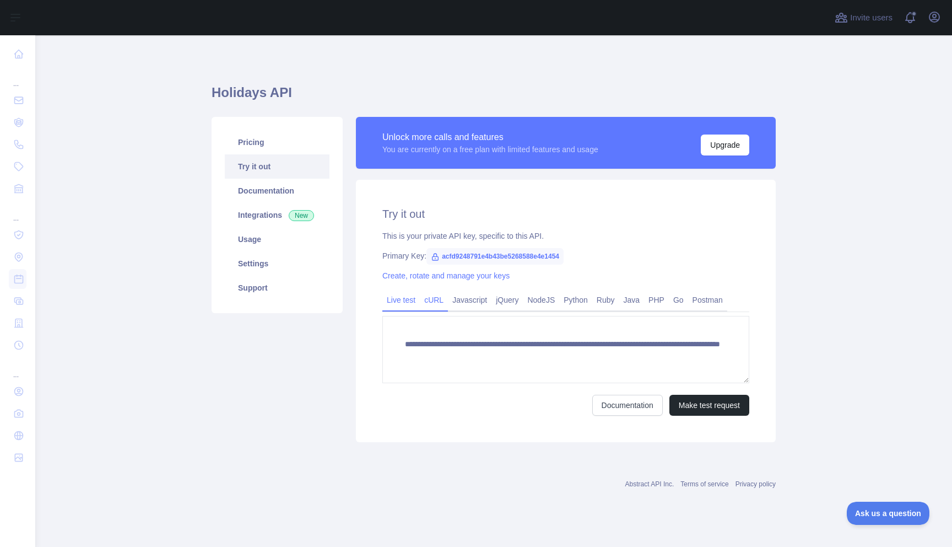
click at [436, 301] on link "cURL" at bounding box center [434, 300] width 28 height 18
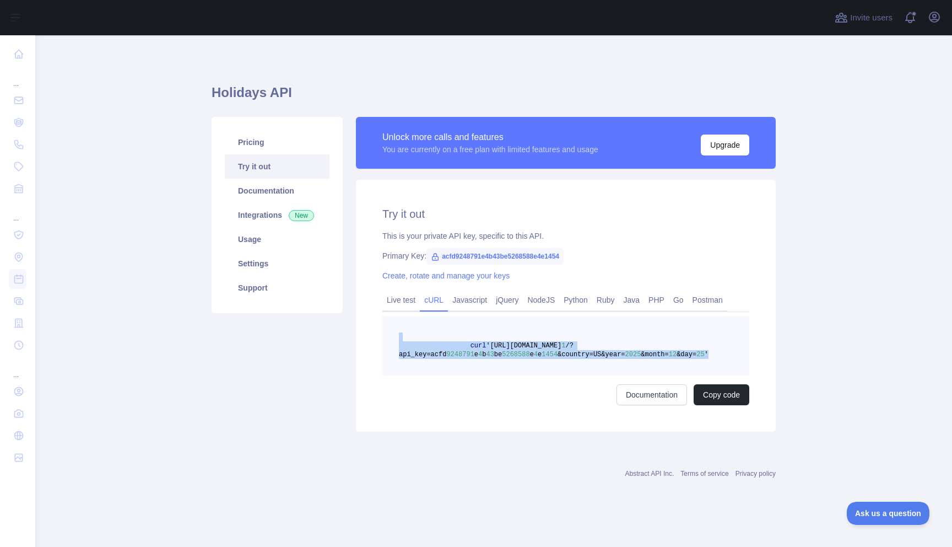
drag, startPoint x: 451, startPoint y: 323, endPoint x: 695, endPoint y: 363, distance: 246.7
click at [695, 363] on pre "curl 'https://holidays.abstractapi.com/v 1 /?api_key=acfd 9248791 e 4 b 43 be 5…" at bounding box center [565, 346] width 367 height 60
click at [477, 302] on link "Javascript" at bounding box center [470, 300] width 44 height 18
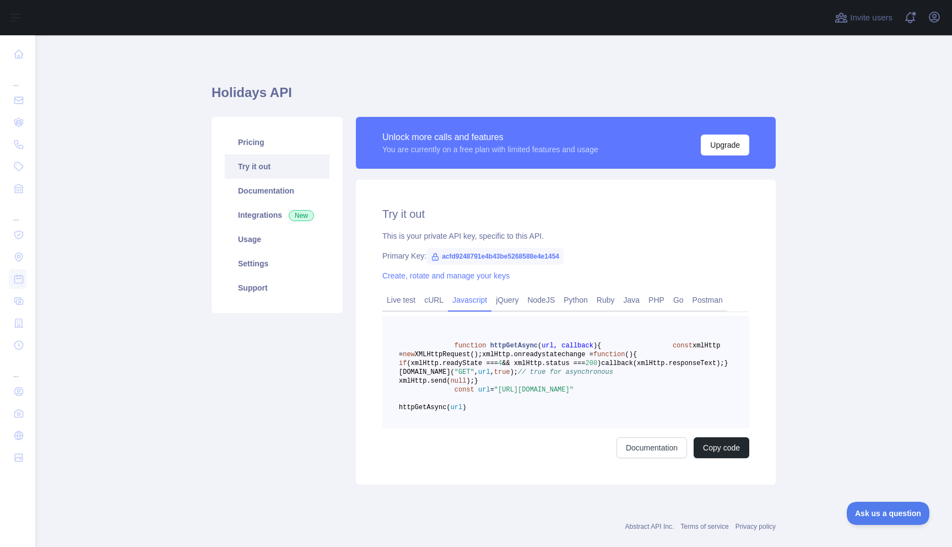
drag, startPoint x: 452, startPoint y: 344, endPoint x: 500, endPoint y: 396, distance: 70.2
click at [500, 396] on code "function httpGetAsync ( url, callback ) { const xmlHttp = new XMLHttpRequest();…" at bounding box center [563, 376] width 329 height 69
click at [507, 385] on pre "function httpGetAsync ( url, callback ) { const xmlHttp = new XMLHttpRequest();…" at bounding box center [565, 372] width 367 height 112
click at [509, 289] on div "Try it out This is your private API key, specific to this API. Primary Key: acf…" at bounding box center [566, 332] width 420 height 305
click at [508, 302] on link "jQuery" at bounding box center [506, 300] width 31 height 18
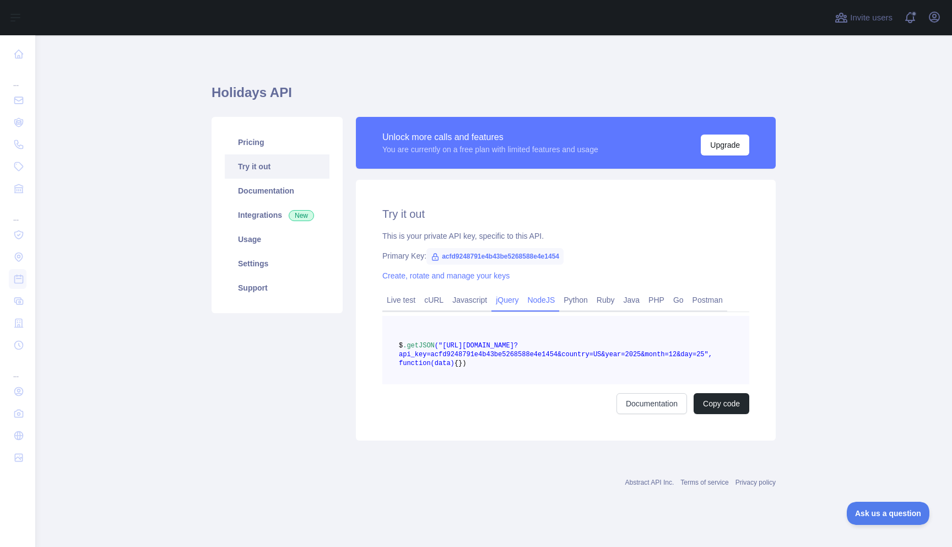
click at [557, 306] on link "NodeJS" at bounding box center [541, 300] width 36 height 18
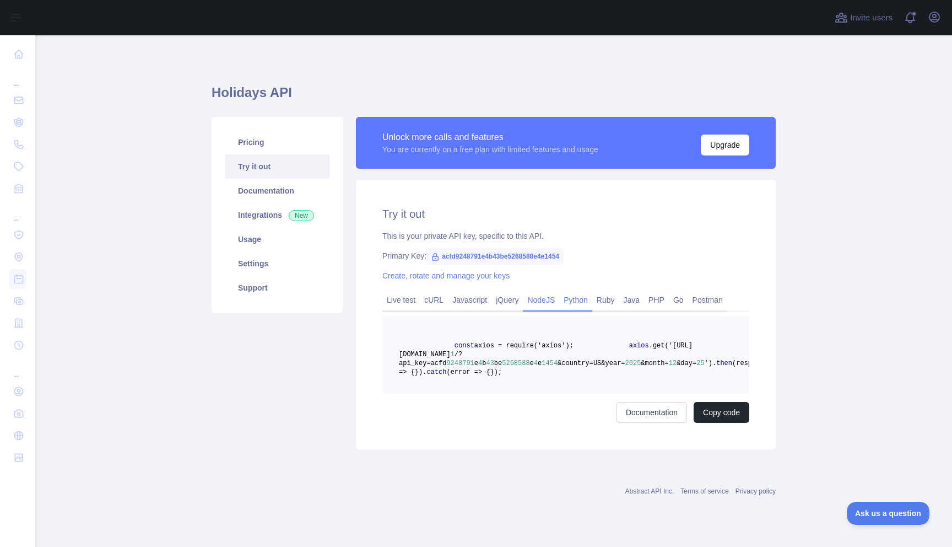
click at [579, 304] on link "Python" at bounding box center [575, 300] width 33 height 18
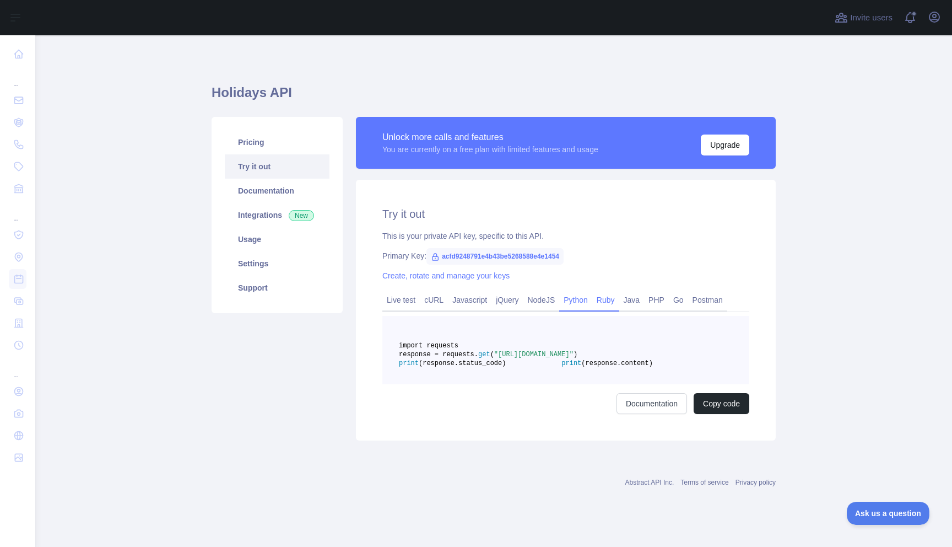
click at [599, 301] on link "Ruby" at bounding box center [605, 300] width 27 height 18
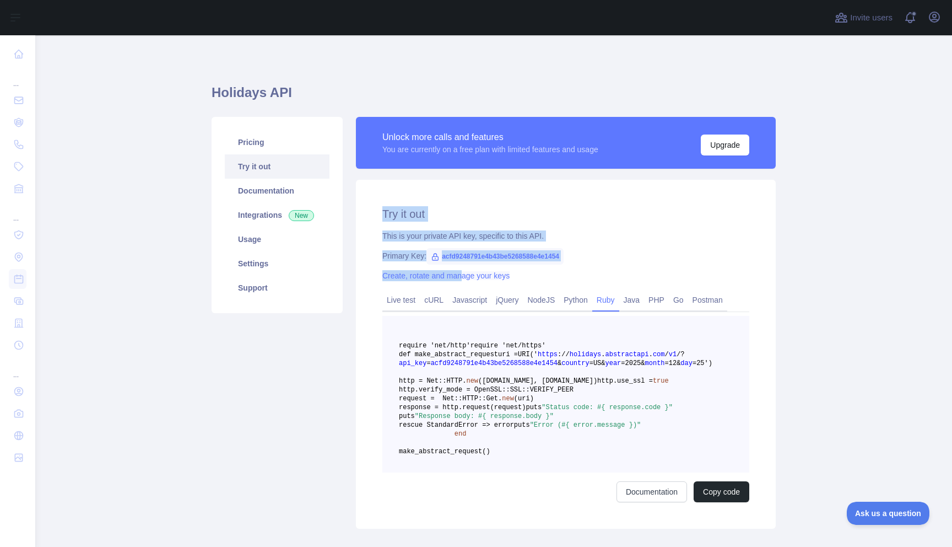
drag, startPoint x: 378, startPoint y: 213, endPoint x: 461, endPoint y: 273, distance: 102.9
click at [461, 273] on div "Try it out This is your private API key, specific to this API. Primary Key: acf…" at bounding box center [566, 354] width 420 height 349
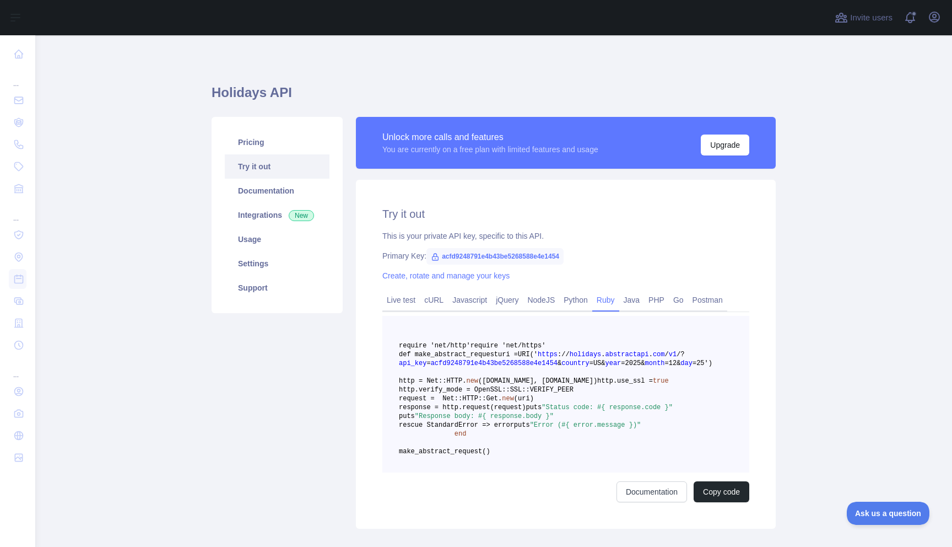
click at [534, 273] on div "Create, rotate and manage your keys" at bounding box center [565, 275] width 367 height 11
click at [490, 276] on link "Create, rotate and manage your keys" at bounding box center [445, 275] width 127 height 9
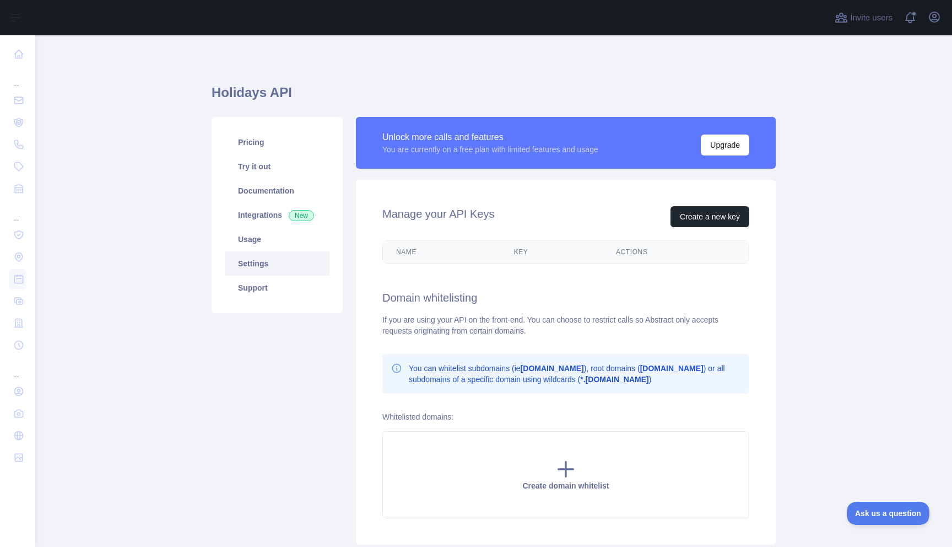
click at [451, 286] on div "Manage your API Keys Create a new key Name Key Actions Domain whitelisting If y…" at bounding box center [566, 362] width 420 height 365
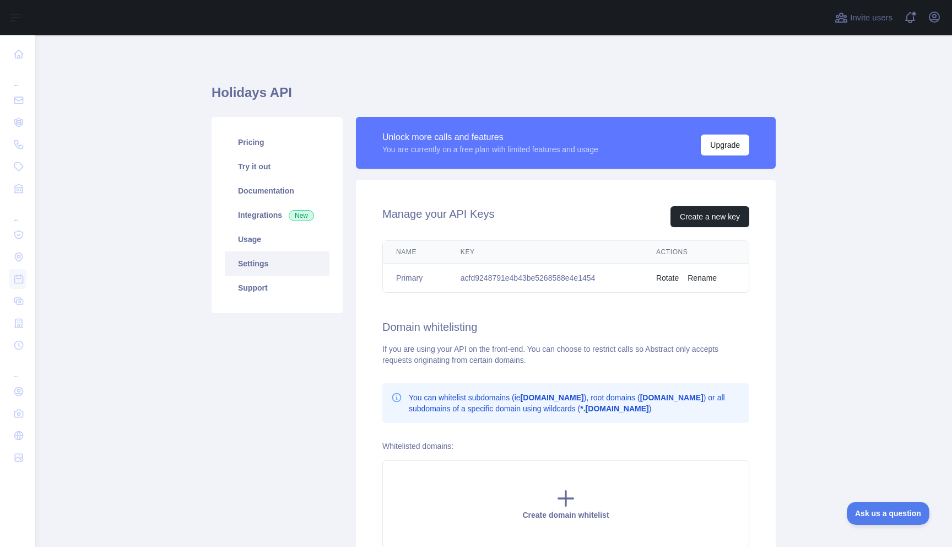
click at [473, 282] on td "acfd9248791e4b43be5268588e4e1454" at bounding box center [545, 277] width 196 height 29
click at [542, 300] on div "Manage your API Keys Create a new key Name Key Actions Primary acfd9248791e4b43…" at bounding box center [566, 377] width 420 height 394
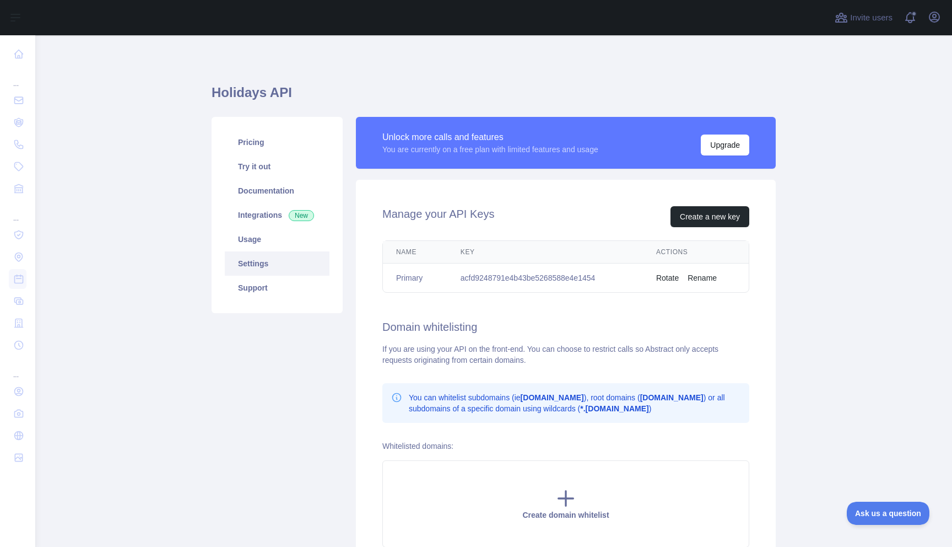
click at [669, 279] on button "Rotate" at bounding box center [667, 277] width 23 height 11
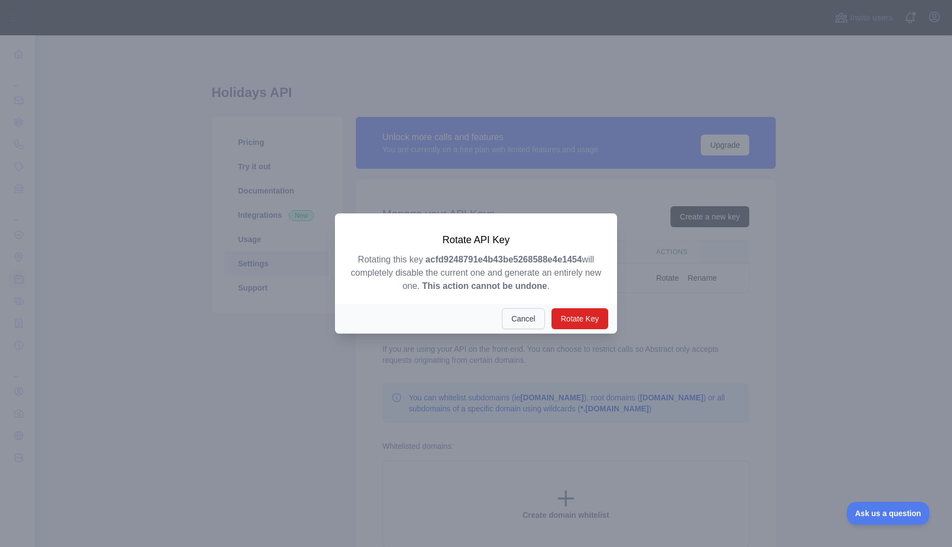
click at [527, 318] on button "Cancel" at bounding box center [523, 318] width 43 height 21
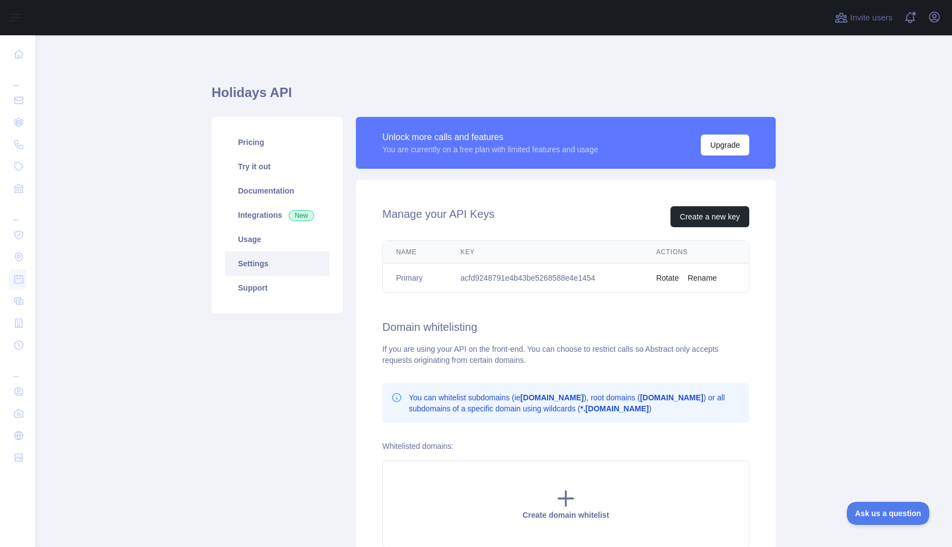
click at [644, 307] on div "Manage your API Keys Create a new key Name Key Actions Primary acfd9248791e4b43…" at bounding box center [566, 377] width 420 height 394
click at [710, 273] on button "Rename" at bounding box center [702, 277] width 29 height 11
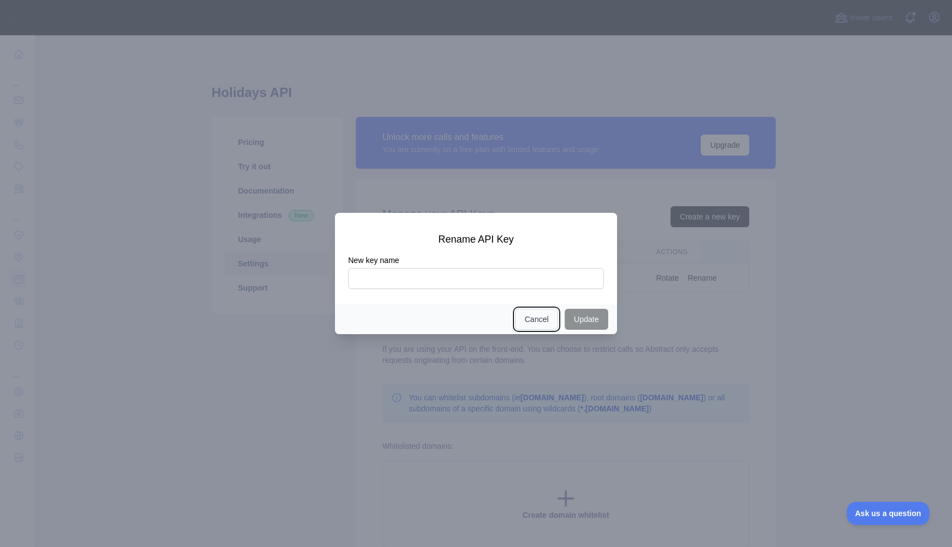
click at [516, 325] on button "Cancel" at bounding box center [536, 319] width 43 height 21
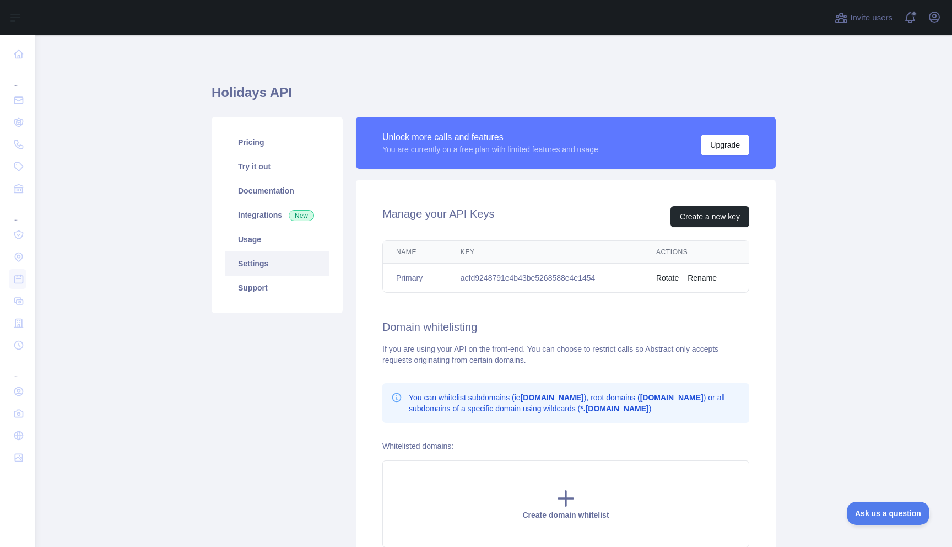
click at [430, 320] on h2 "Domain whitelisting" at bounding box center [565, 326] width 367 height 15
click at [393, 282] on td "Primary" at bounding box center [415, 277] width 64 height 29
click at [458, 316] on div "Manage your API Keys Create a new key Name Key Actions Primary acfd9248791e4b43…" at bounding box center [566, 377] width 420 height 394
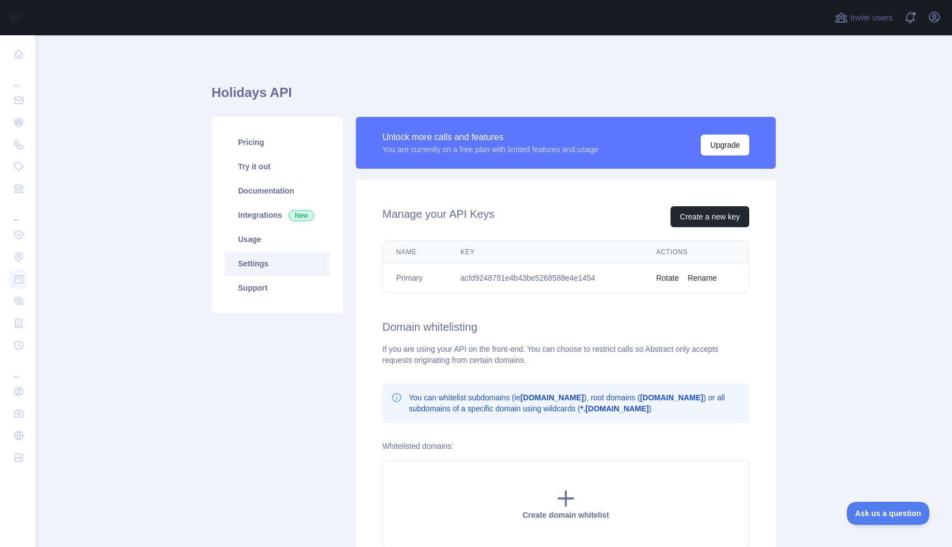
click at [429, 342] on div "Manage your API Keys Create a new key Name Key Actions Primary acfd9248791e4b43…" at bounding box center [566, 377] width 420 height 394
drag, startPoint x: 405, startPoint y: 333, endPoint x: 464, endPoint y: 349, distance: 61.8
click at [464, 349] on div "Manage your API Keys Create a new key Name Key Actions Primary acfd9248791e4b43…" at bounding box center [566, 377] width 420 height 394
click at [474, 350] on div "If you are using your API on the front-end. You can choose to restrict calls so…" at bounding box center [565, 354] width 367 height 22
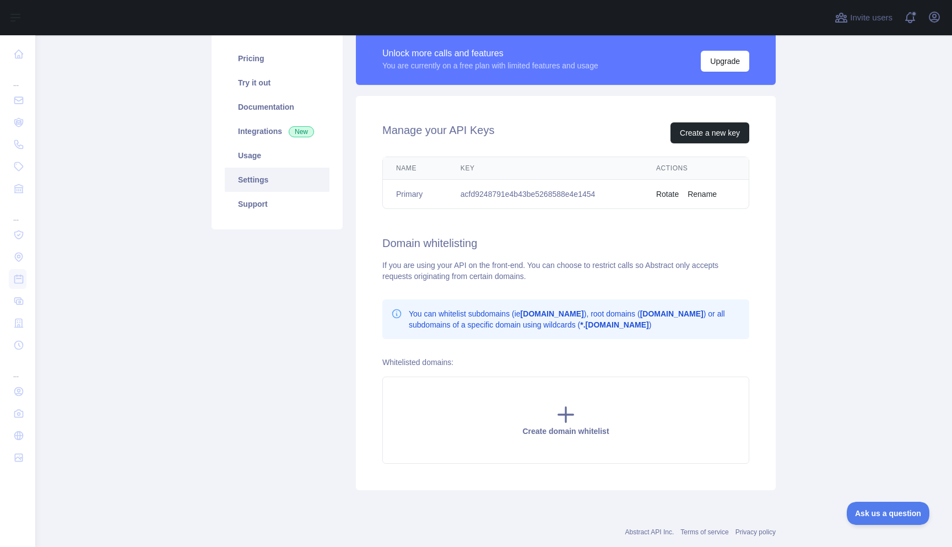
scroll to position [100, 0]
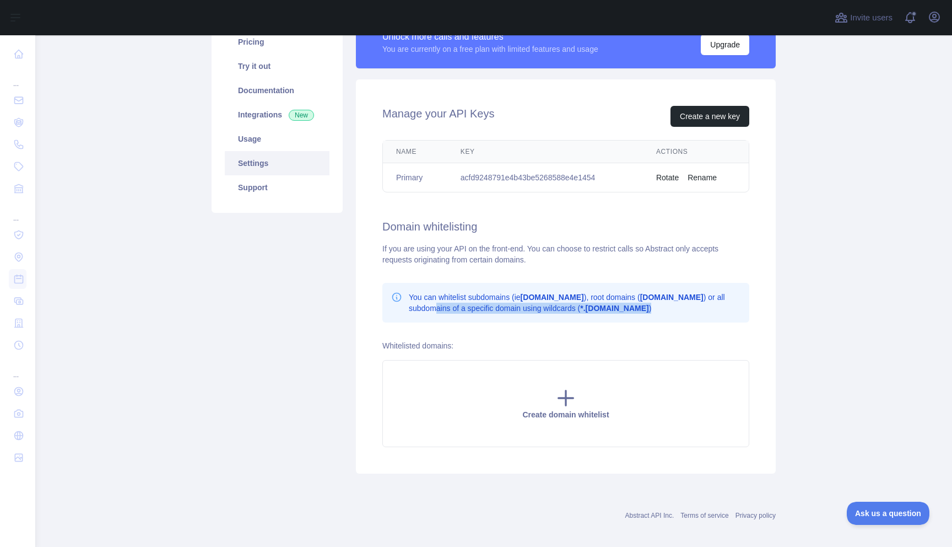
drag, startPoint x: 457, startPoint y: 305, endPoint x: 520, endPoint y: 316, distance: 63.8
click at [520, 316] on div "You can whitelist subdomains (ie app.domain.com ), root domains ( domain.com ) …" at bounding box center [565, 303] width 367 height 40
click at [517, 308] on p "You can whitelist subdomains (ie app.domain.com ), root domains ( domain.com ) …" at bounding box center [575, 302] width 332 height 22
drag, startPoint x: 511, startPoint y: 305, endPoint x: 588, endPoint y: 312, distance: 77.4
click at [588, 312] on p "You can whitelist subdomains (ie app.domain.com ), root domains ( domain.com ) …" at bounding box center [575, 302] width 332 height 22
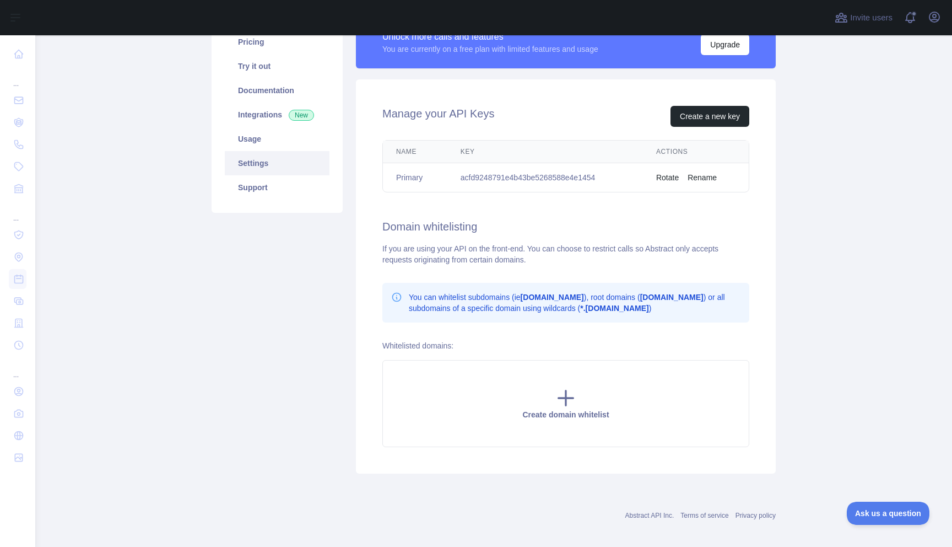
click at [529, 317] on div "You can whitelist subdomains (ie app.domain.com ), root domains ( domain.com ) …" at bounding box center [565, 303] width 367 height 40
drag, startPoint x: 412, startPoint y: 251, endPoint x: 473, endPoint y: 247, distance: 61.8
click at [473, 247] on div "If you are using your API on the front-end. You can choose to restrict calls so…" at bounding box center [565, 254] width 367 height 22
click at [418, 234] on h2 "Domain whitelisting" at bounding box center [565, 226] width 367 height 15
drag, startPoint x: 403, startPoint y: 227, endPoint x: 486, endPoint y: 226, distance: 82.7
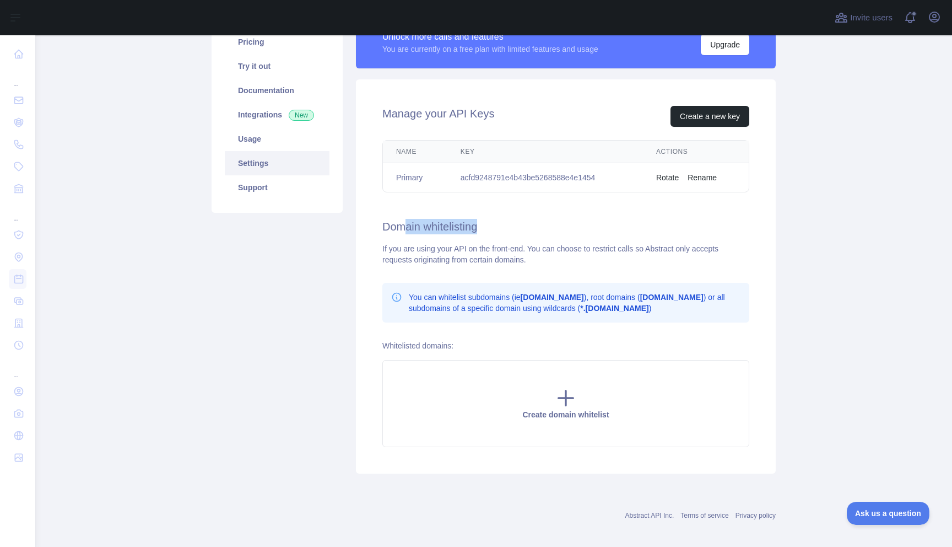
click at [486, 226] on h2 "Domain whitelisting" at bounding box center [565, 226] width 367 height 15
click at [448, 246] on div "If you are using your API on the front-end. You can choose to restrict calls so…" at bounding box center [565, 254] width 367 height 22
click at [460, 263] on div "If you are using your API on the front-end. You can choose to restrict calls so…" at bounding box center [565, 254] width 367 height 22
click at [402, 252] on div "If you are using your API on the front-end. You can choose to restrict calls so…" at bounding box center [565, 254] width 367 height 22
drag, startPoint x: 385, startPoint y: 249, endPoint x: 477, endPoint y: 250, distance: 91.5
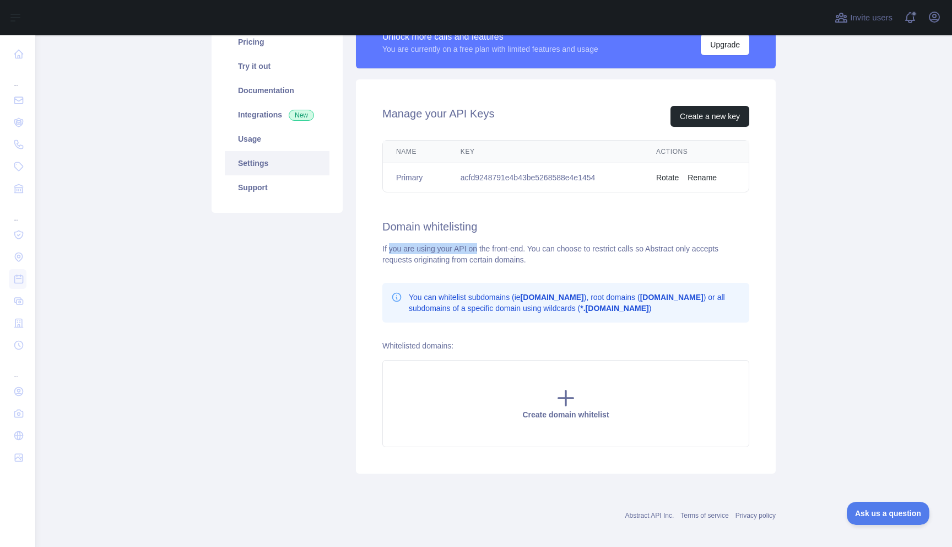
click at [477, 250] on div "If you are using your API on the front-end. You can choose to restrict calls so…" at bounding box center [565, 254] width 367 height 22
click at [517, 258] on div "If you are using your API on the front-end. You can choose to restrict calls so…" at bounding box center [565, 254] width 367 height 22
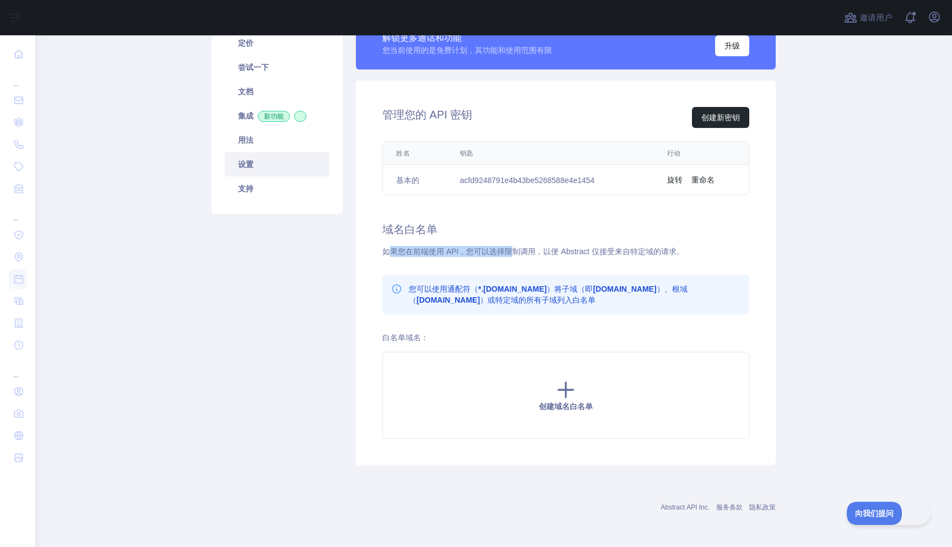
drag, startPoint x: 387, startPoint y: 249, endPoint x: 511, endPoint y: 252, distance: 123.5
click at [511, 252] on font "如果您在前端使用 API，您可以选择限制调用，以便 Abstract 仅接受来自特定域的请求。" at bounding box center [533, 251] width 302 height 9
click at [503, 253] on font "如果您在前端使用 API，您可以选择限制调用，以便 Abstract 仅接受来自特定域的请求。" at bounding box center [533, 251] width 302 height 9
drag, startPoint x: 481, startPoint y: 252, endPoint x: 531, endPoint y: 252, distance: 50.1
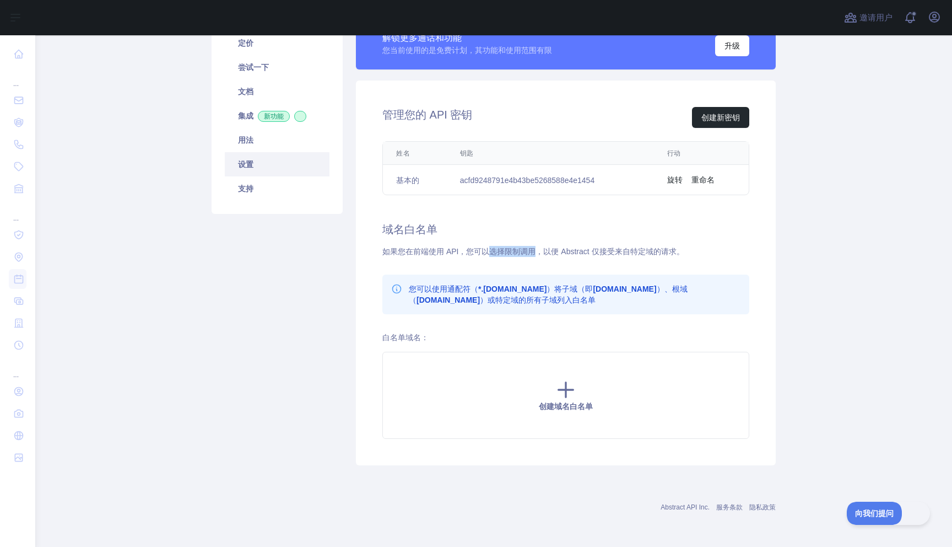
click at [531, 252] on font "如果您在前端使用 API，您可以选择限制调用，以便 Abstract 仅接受来自特定域的请求。" at bounding box center [533, 251] width 302 height 9
drag, startPoint x: 590, startPoint y: 251, endPoint x: 646, endPoint y: 250, distance: 55.7
click at [627, 250] on font "如果您在前端使用 API，您可以选择限制调用，以便 Abstract 仅接受来自特定域的请求。" at bounding box center [533, 251] width 302 height 9
click at [646, 250] on font "如果您在前端使用 API，您可以选择限制调用，以便 Abstract 仅接受来自特定域的请求。" at bounding box center [533, 251] width 302 height 9
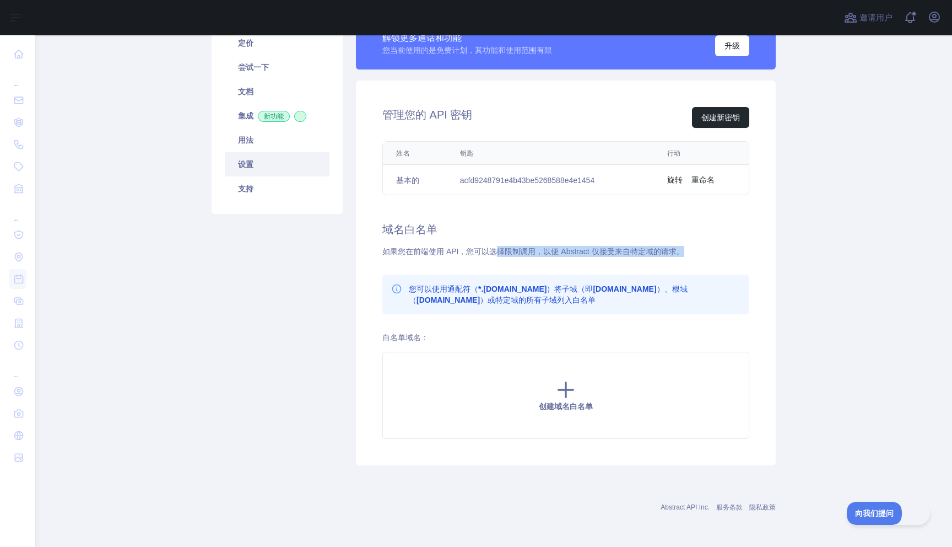
drag, startPoint x: 679, startPoint y: 249, endPoint x: 490, endPoint y: 253, distance: 189.6
click at [490, 253] on font "如果您在前端使用 API，您可以选择限制调用，以便 Abstract 仅接受来自特定域的请求。" at bounding box center [533, 251] width 302 height 9
click at [461, 261] on div "管理您的 API 密钥 创建新密钥 姓名 钥匙 行动 基本的 acfd9248791e4b43be5268588e4e1454 旋转 重命名 域名白名单 如果…" at bounding box center [566, 272] width 420 height 385
click at [478, 289] on font "*.domain.com" at bounding box center [512, 288] width 68 height 9
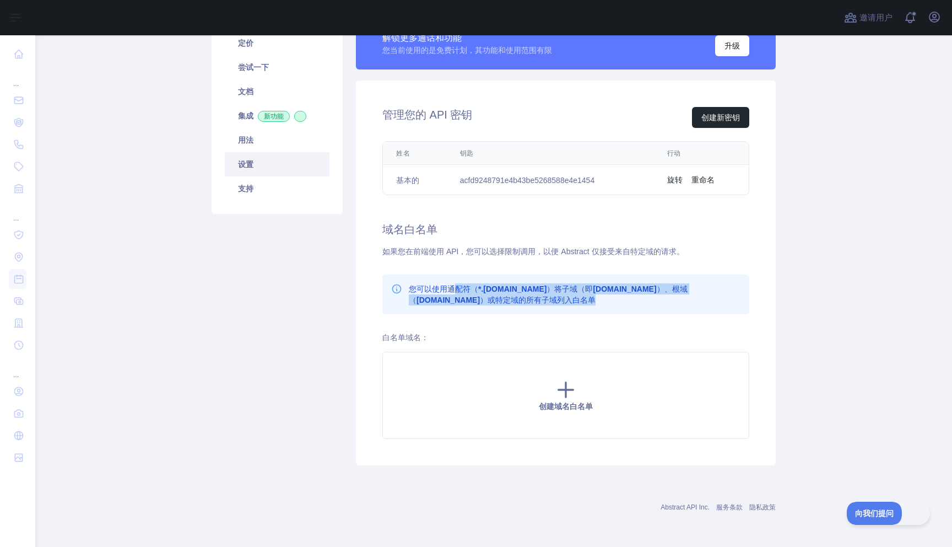
drag, startPoint x: 448, startPoint y: 288, endPoint x: 542, endPoint y: 305, distance: 95.8
click at [542, 305] on p "您可以使用通配符（ *.domain.com ）将子域（即 app.domain.com ）、根域（ domain.com ）或特定域的所有子域列入白名单" at bounding box center [575, 294] width 332 height 22
drag, startPoint x: 534, startPoint y: 304, endPoint x: 422, endPoint y: 285, distance: 114.5
click at [422, 285] on p "您可以使用通配符（ *.domain.com ）将子域（即 app.domain.com ）、根域（ domain.com ）或特定域的所有子域列入白名单" at bounding box center [575, 294] width 332 height 22
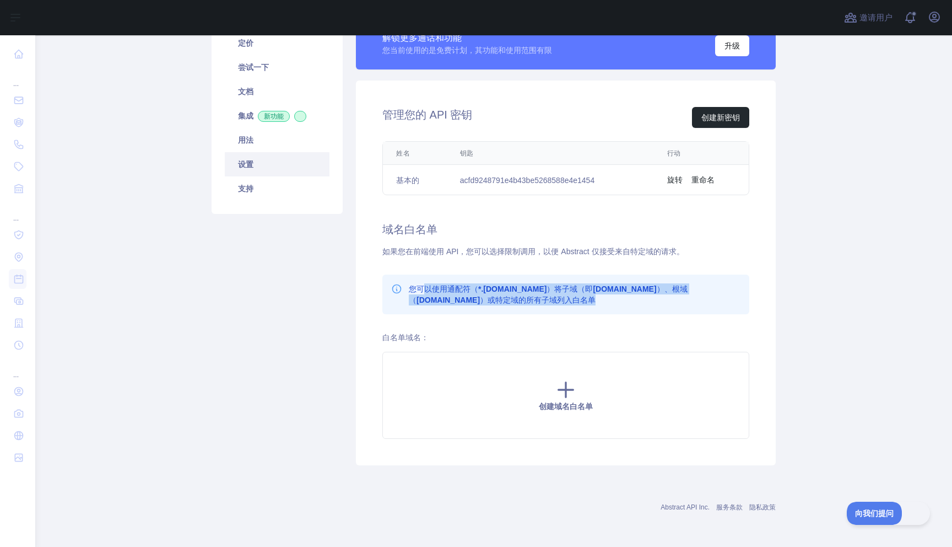
click at [422, 285] on font "您可以使用通配符（" at bounding box center [443, 288] width 69 height 9
drag, startPoint x: 409, startPoint y: 286, endPoint x: 527, endPoint y: 295, distance: 118.2
click at [527, 295] on div "您可以使用通配符（ *.domain.com ）将子域（即 app.domain.com ）、根域（ domain.com ）或特定域的所有子域列入白名单" at bounding box center [565, 294] width 349 height 22
click at [528, 295] on p "您可以使用通配符（ *.domain.com ）将子域（即 app.domain.com ）、根域（ domain.com ）或特定域的所有子域列入白名单" at bounding box center [575, 294] width 332 height 22
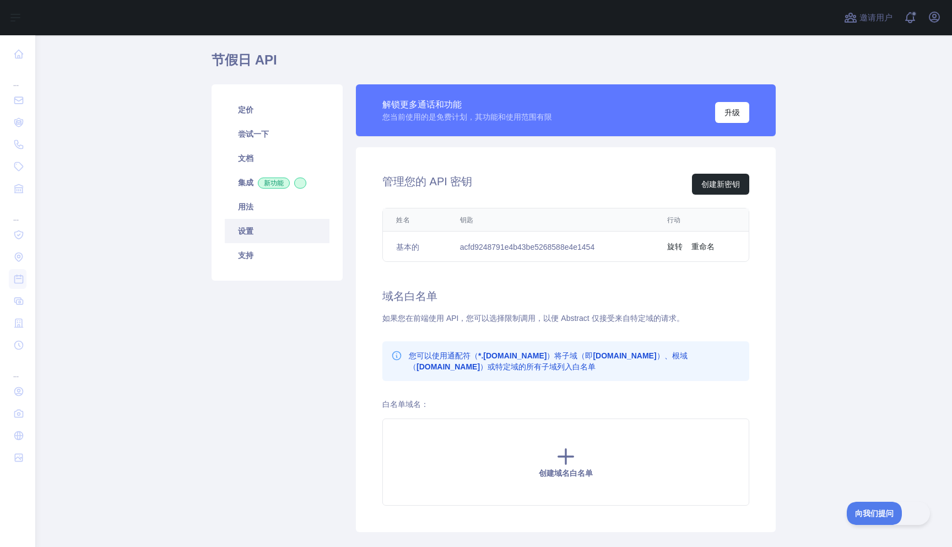
scroll to position [0, 0]
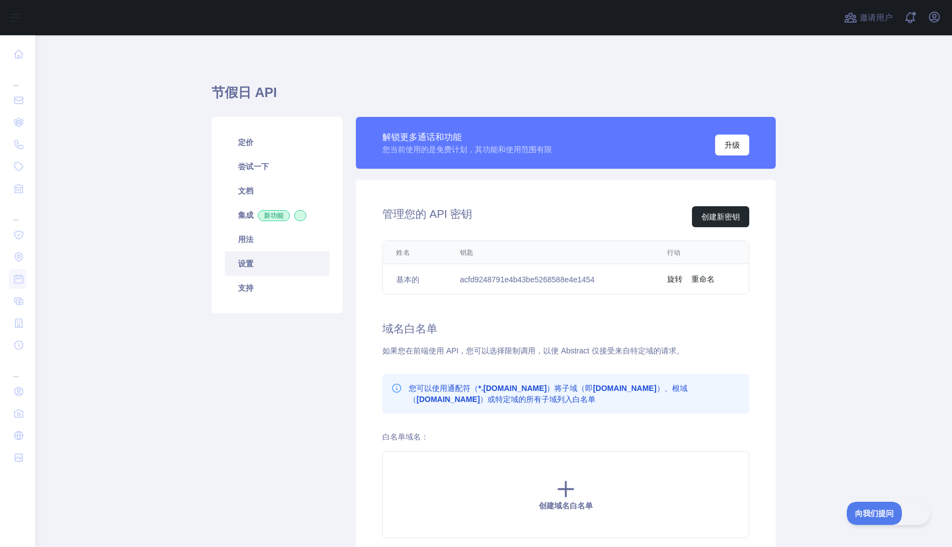
click at [528, 295] on div "姓名 钥匙 行动 基本的 acfd9248791e4b43be5268588e4e1454 旋转 重命名" at bounding box center [566, 267] width 402 height 63
click at [268, 222] on link "集成 新功能" at bounding box center [277, 215] width 105 height 24
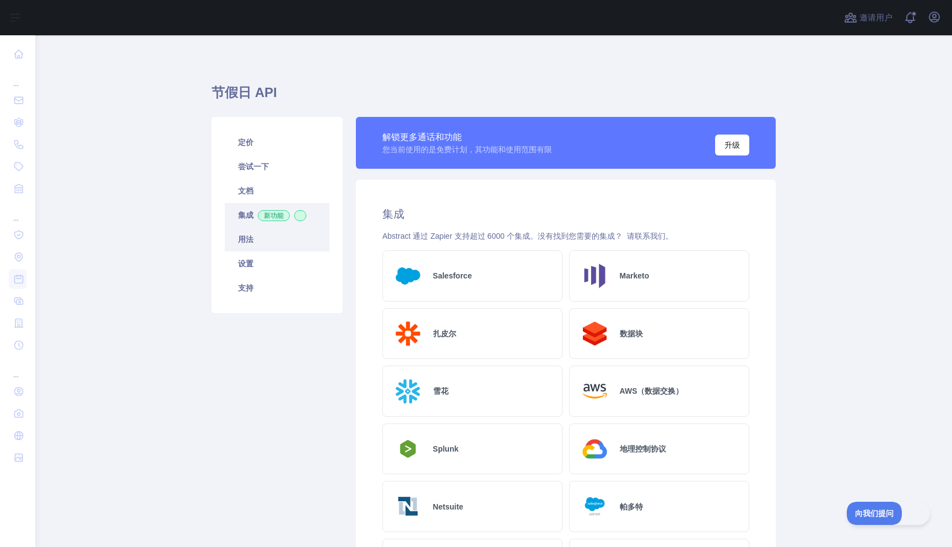
click at [281, 238] on link "用法" at bounding box center [277, 239] width 105 height 24
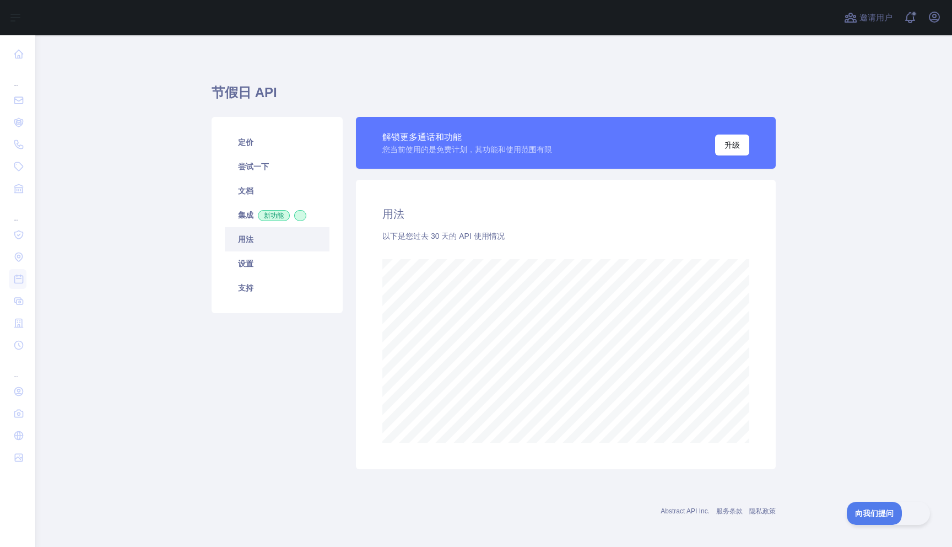
scroll to position [511, 909]
click at [277, 268] on link "设置" at bounding box center [277, 263] width 105 height 24
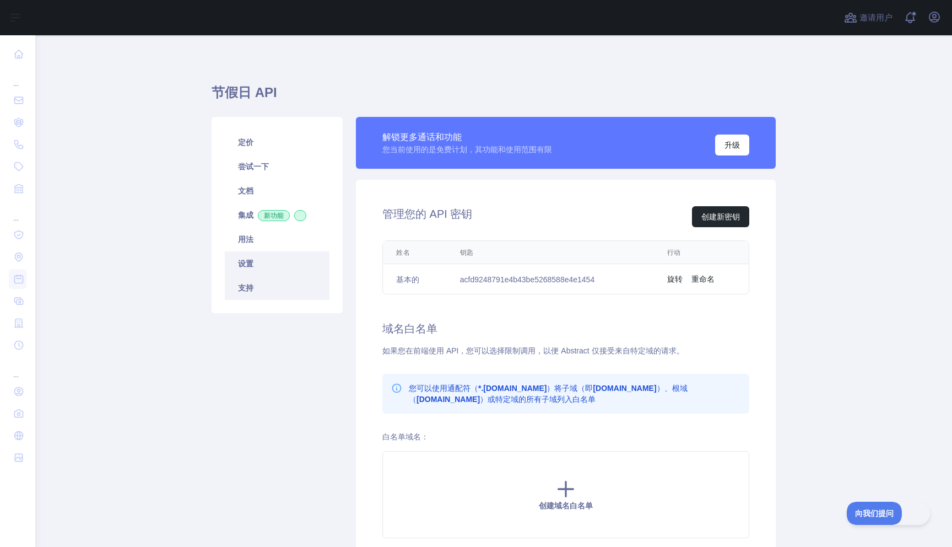
click at [276, 285] on link "支持" at bounding box center [277, 287] width 105 height 24
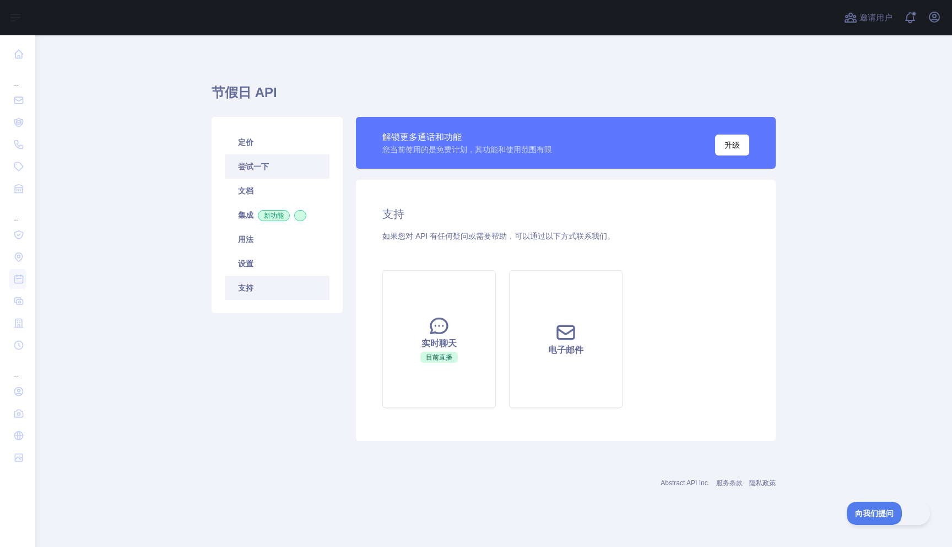
click at [272, 176] on link "尝试一下" at bounding box center [277, 166] width 105 height 24
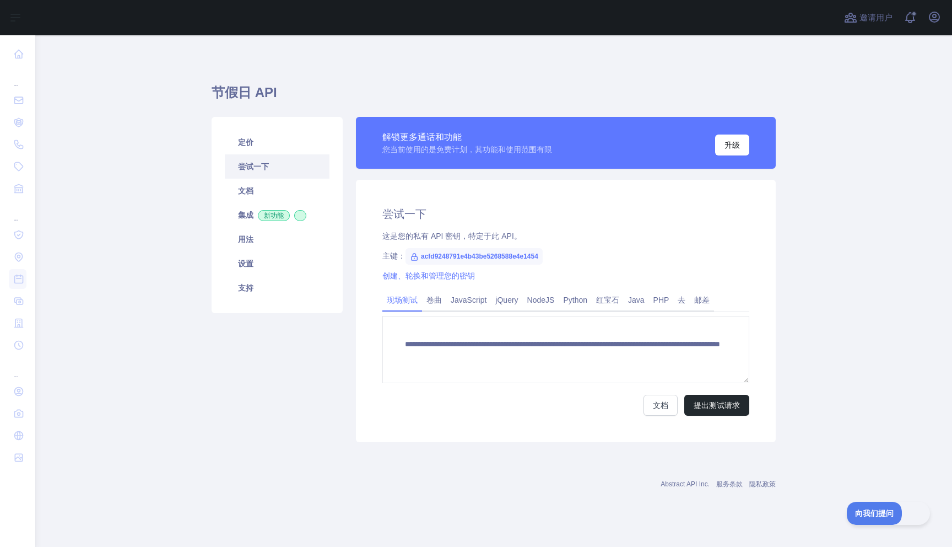
click at [526, 272] on div "创建、轮换和管理您的密钥" at bounding box center [565, 275] width 367 height 11
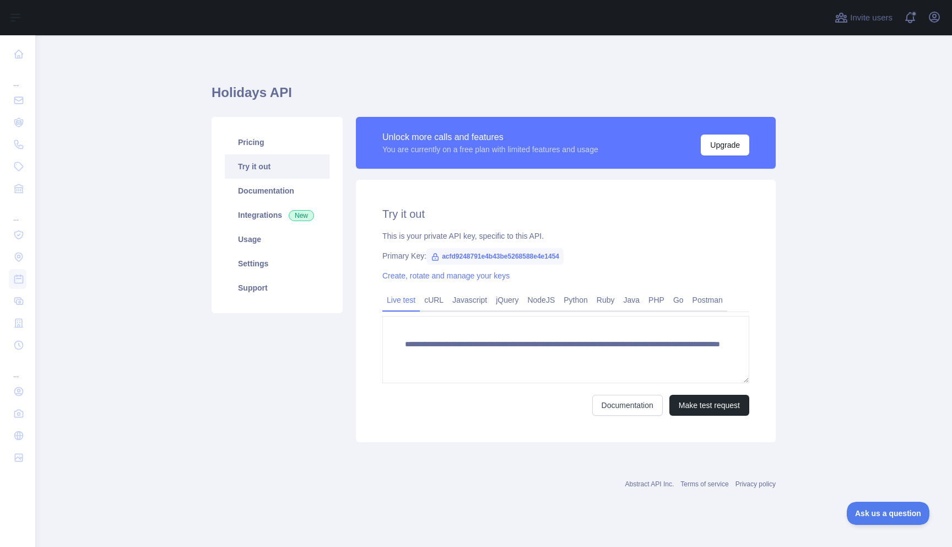
click at [407, 258] on div "Primary Key: acfd9248791e4b43be5268588e4e1454" at bounding box center [565, 255] width 367 height 11
click at [460, 238] on div "This is your private API key, specific to this API." at bounding box center [565, 235] width 367 height 11
click at [450, 274] on link "Create, rotate and manage your keys" at bounding box center [445, 275] width 127 height 9
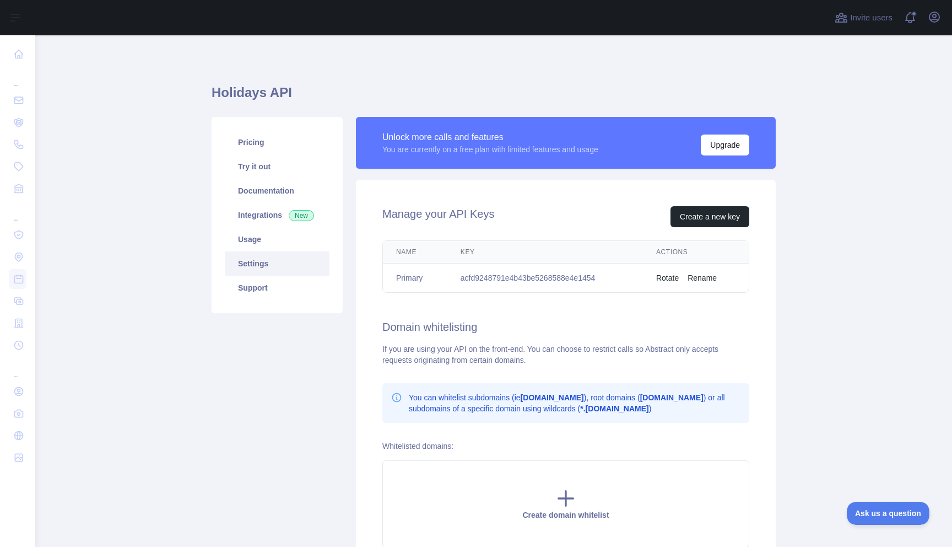
scroll to position [46, 0]
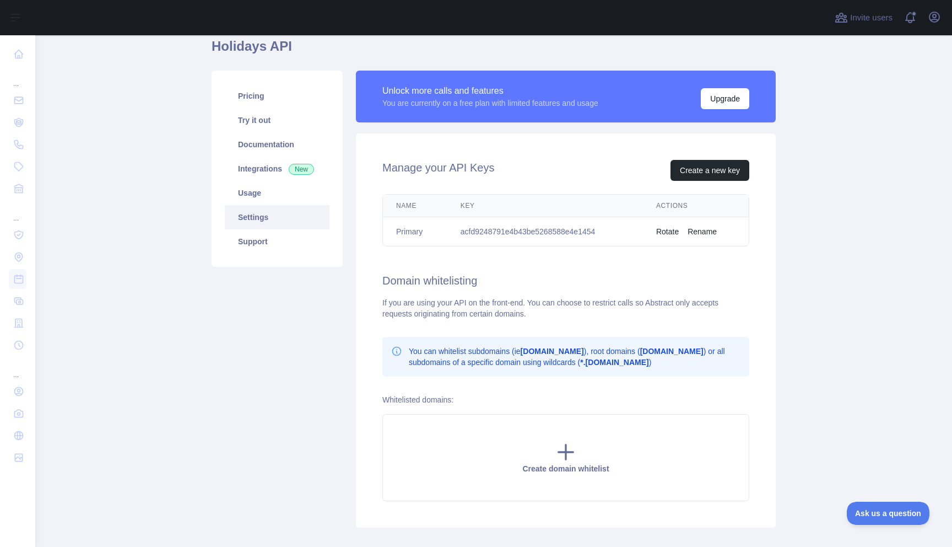
click at [514, 253] on div "Manage your API Keys Create a new key Name Key Actions Primary acfd9248791e4b43…" at bounding box center [566, 330] width 420 height 394
click at [266, 195] on link "Usage" at bounding box center [277, 193] width 105 height 24
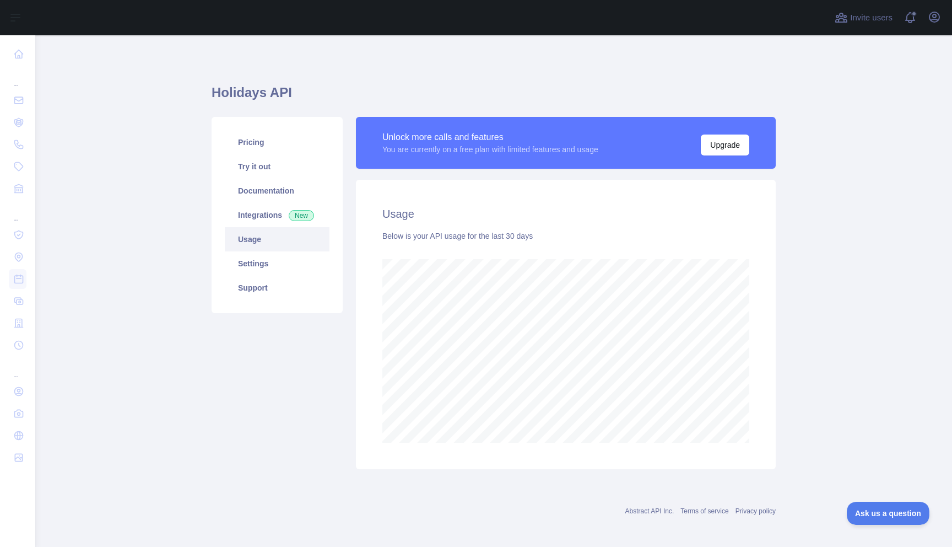
scroll to position [511, 909]
click at [266, 210] on link "Integrations New" at bounding box center [277, 215] width 105 height 24
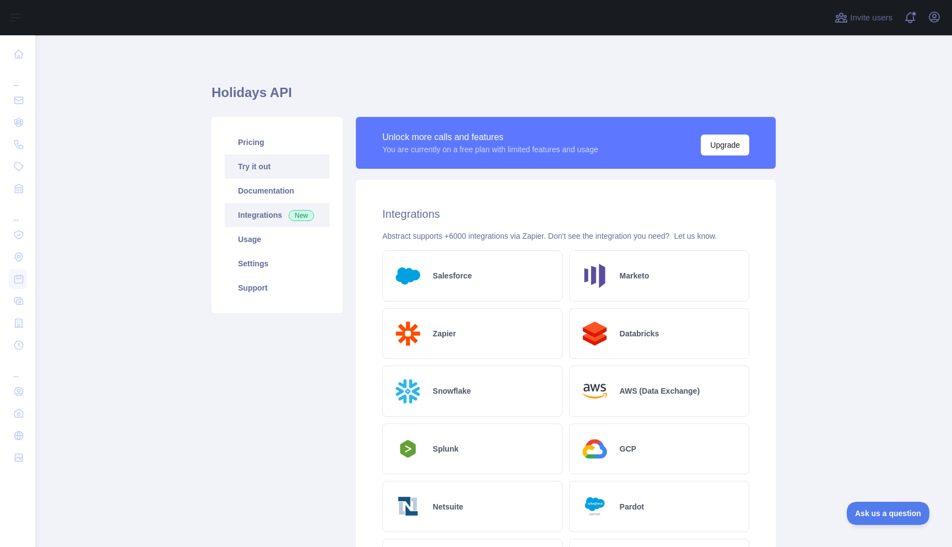
click at [266, 165] on link "Try it out" at bounding box center [277, 166] width 105 height 24
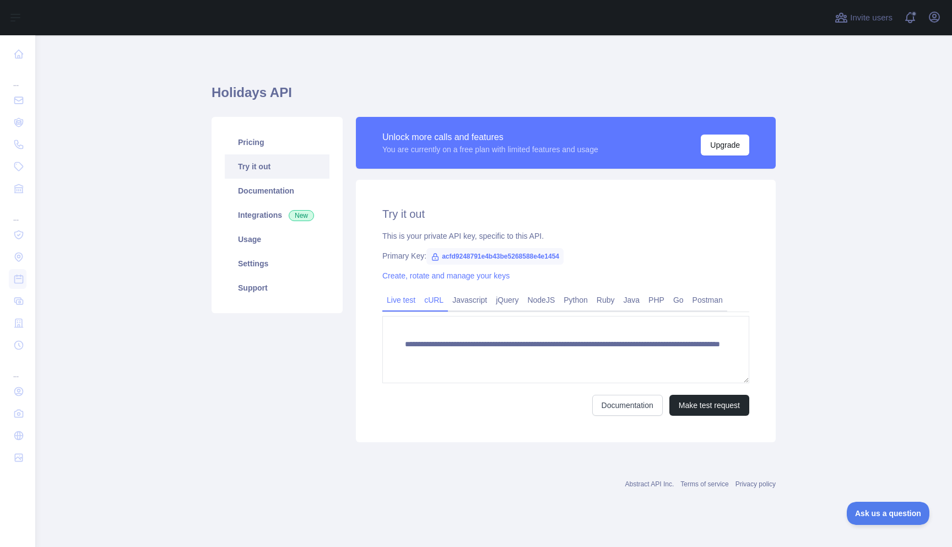
click at [434, 302] on link "cURL" at bounding box center [434, 300] width 28 height 18
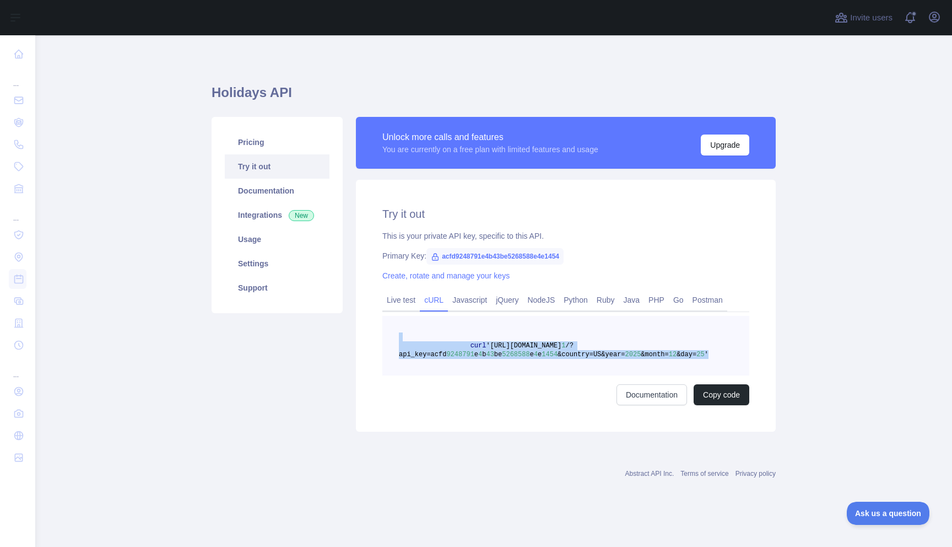
drag, startPoint x: 459, startPoint y: 336, endPoint x: 727, endPoint y: 368, distance: 270.2
click at [727, 368] on pre "curl 'https://holidays.abstractapi.com/v 1 /?api_key=acfd 9248791 e 4 b 43 be 5…" at bounding box center [565, 346] width 367 height 60
click at [485, 332] on pre "curl 'https://holidays.abstractapi.com/v 1 /?api_key=acfd 9248791 e 4 b 43 be 5…" at bounding box center [565, 346] width 367 height 60
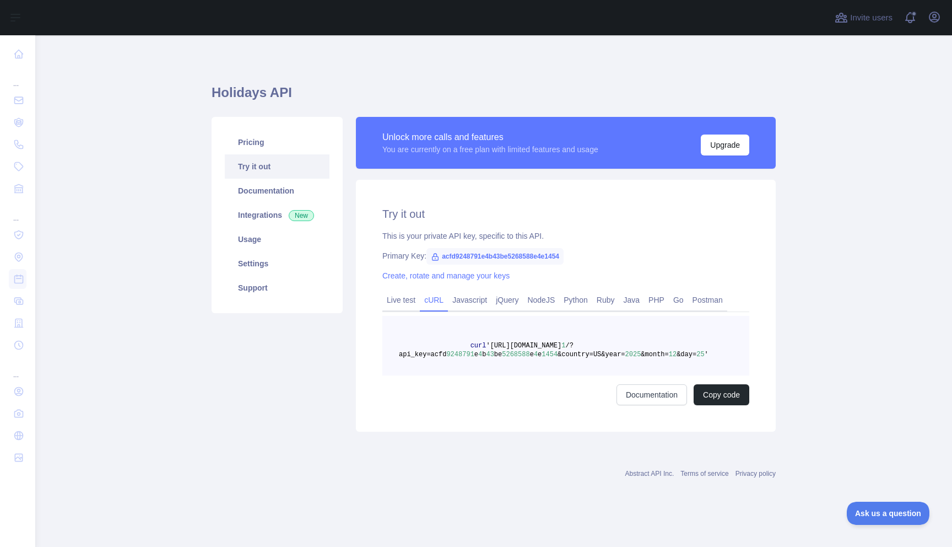
click at [444, 328] on pre "curl 'https://holidays.abstractapi.com/v 1 /?api_key=acfd 9248791 e 4 b 43 be 5…" at bounding box center [565, 346] width 367 height 60
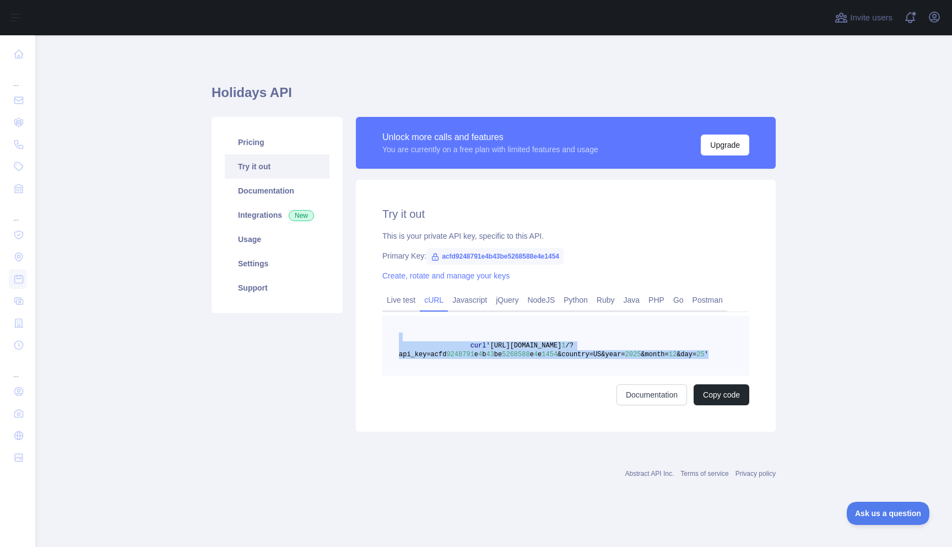
drag, startPoint x: 463, startPoint y: 337, endPoint x: 528, endPoint y: 359, distance: 68.7
click at [528, 359] on pre "curl 'https://holidays.abstractapi.com/v 1 /?api_key=acfd 9248791 e 4 b 43 be 5…" at bounding box center [565, 346] width 367 height 60
click at [465, 340] on pre "curl 'https://holidays.abstractapi.com/v 1 /?api_key=acfd 9248791 e 4 b 43 be 5…" at bounding box center [565, 346] width 367 height 60
drag, startPoint x: 467, startPoint y: 341, endPoint x: 561, endPoint y: 348, distance: 94.5
click at [561, 348] on pre "curl 'https://holidays.abstractapi.com/v 1 /?api_key=acfd 9248791 e 4 b 43 be 5…" at bounding box center [565, 346] width 367 height 60
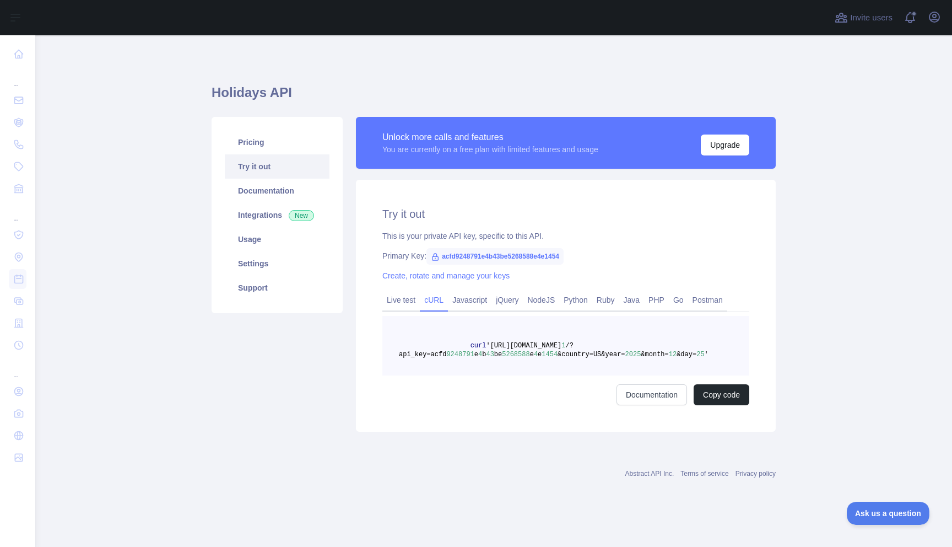
click at [569, 352] on span "&country=US&year=" at bounding box center [591, 354] width 67 height 8
drag, startPoint x: 579, startPoint y: 352, endPoint x: 700, endPoint y: 352, distance: 121.2
click at [700, 352] on span "curl 'https://holidays.abstractapi.com/v 1 /?api_key=acfd 9248791 e 4 b 43 be 5…" at bounding box center [554, 350] width 310 height 17
click at [718, 353] on pre "curl 'https://holidays.abstractapi.com/v 1 /?api_key=acfd 9248791 e 4 b 43 be 5…" at bounding box center [565, 346] width 367 height 60
drag, startPoint x: 698, startPoint y: 353, endPoint x: 558, endPoint y: 348, distance: 140.6
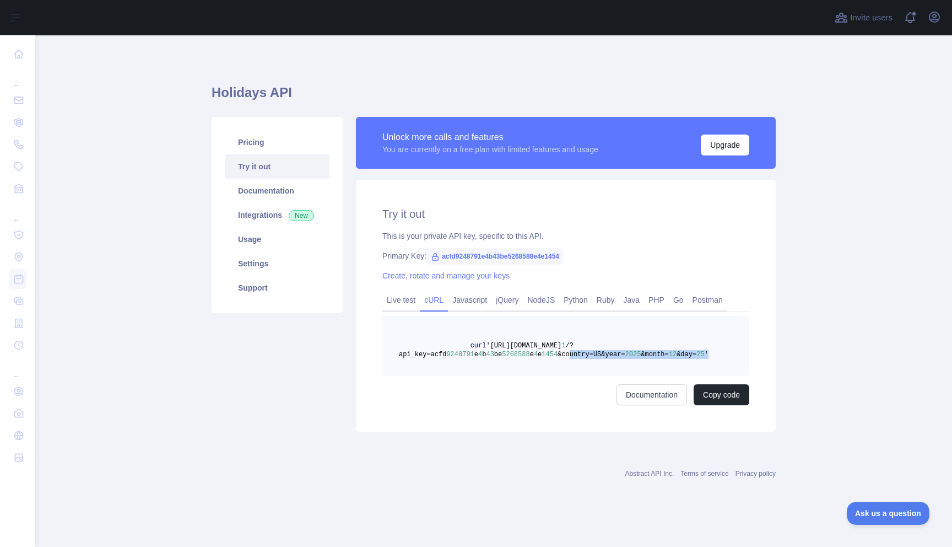
click at [566, 350] on pre "curl 'https://holidays.abstractapi.com/v 1 /?api_key=acfd 9248791 e 4 b 43 be 5…" at bounding box center [565, 346] width 367 height 60
click at [532, 342] on span "'https://holidays.abstractapi.com/v" at bounding box center [523, 346] width 75 height 8
drag, startPoint x: 501, startPoint y: 343, endPoint x: 610, endPoint y: 344, distance: 108.6
click at [561, 344] on span "'https://holidays.abstractapi.com/v" at bounding box center [523, 346] width 75 height 8
click at [561, 345] on span "'https://holidays.abstractapi.com/v" at bounding box center [523, 346] width 75 height 8
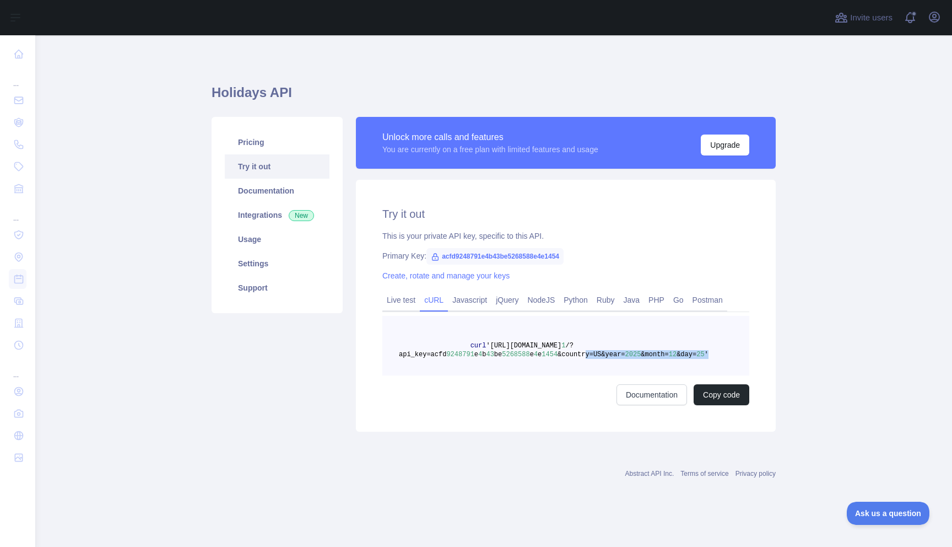
drag, startPoint x: 585, startPoint y: 350, endPoint x: 708, endPoint y: 360, distance: 123.3
click at [708, 360] on pre "curl 'https://holidays.abstractapi.com/v 1 /?api_key=acfd 9248791 e 4 b 43 be 5…" at bounding box center [565, 346] width 367 height 60
click at [561, 348] on span "'https://holidays.abstractapi.com/v" at bounding box center [523, 346] width 75 height 8
drag, startPoint x: 555, startPoint y: 344, endPoint x: 570, endPoint y: 346, distance: 15.6
click at [561, 346] on span "'https://holidays.abstractapi.com/v" at bounding box center [523, 346] width 75 height 8
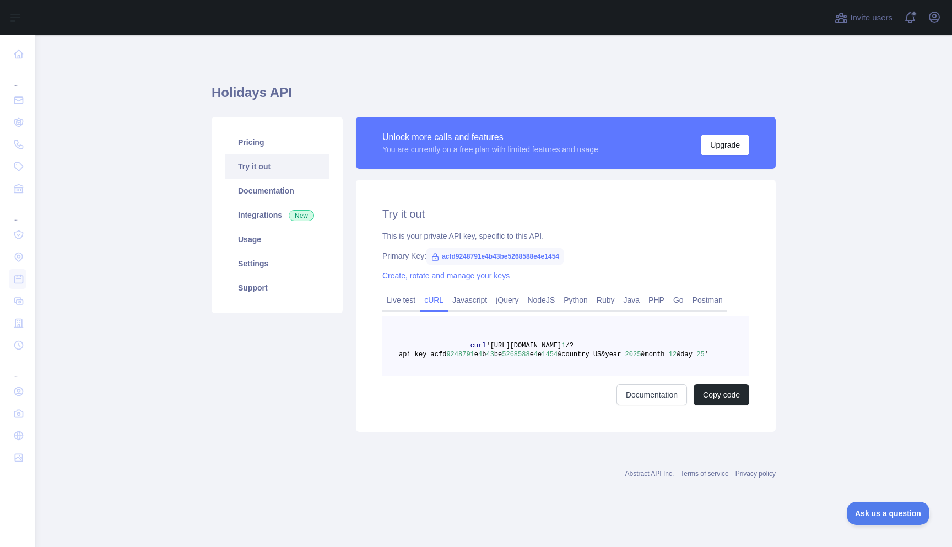
click at [561, 346] on span "'https://holidays.abstractapi.com/v" at bounding box center [523, 346] width 75 height 8
drag, startPoint x: 383, startPoint y: 256, endPoint x: 603, endPoint y: 253, distance: 219.9
click at [603, 253] on div "Primary Key: acfd9248791e4b43be5268588e4e1454" at bounding box center [565, 255] width 367 height 11
copy div "Primary Key: acfd9248791e4b43be5268588e4e1454"
drag, startPoint x: 463, startPoint y: 343, endPoint x: 730, endPoint y: 361, distance: 266.7
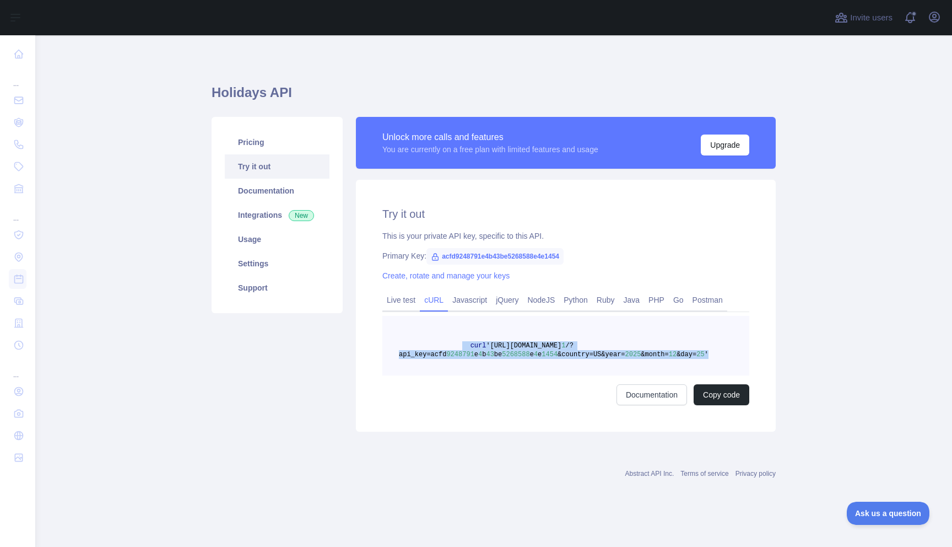
click at [730, 361] on pre "curl 'https://holidays.abstractapi.com/v 1 /?api_key=acfd 9248791 e 4 b 43 be 5…" at bounding box center [565, 346] width 367 height 60
copy span "curl 'https://holidays.abstractapi.com/v 1 /?api_key=acfd 9248791 e 4 b 43 be 5…"
click at [266, 240] on link "Usage" at bounding box center [277, 239] width 105 height 24
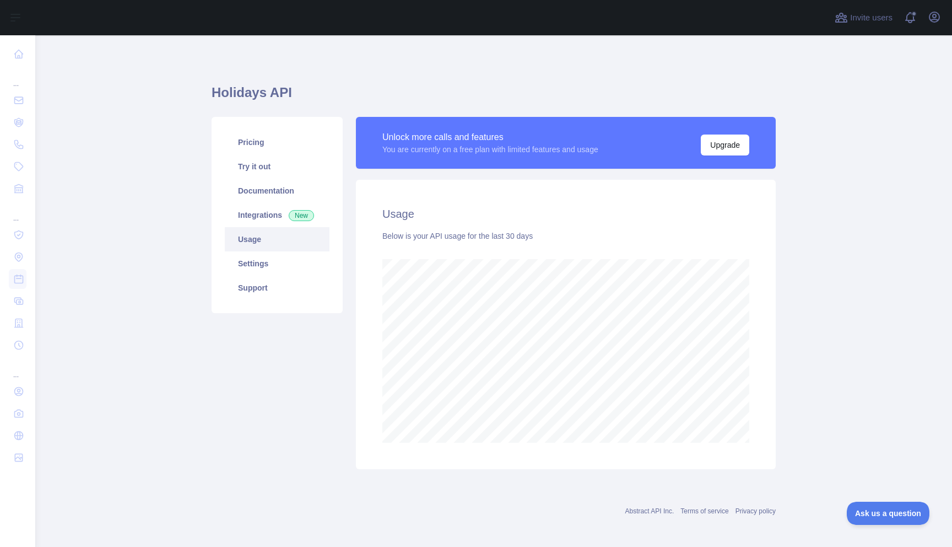
scroll to position [511, 909]
click at [266, 240] on link "Usage" at bounding box center [277, 239] width 105 height 24
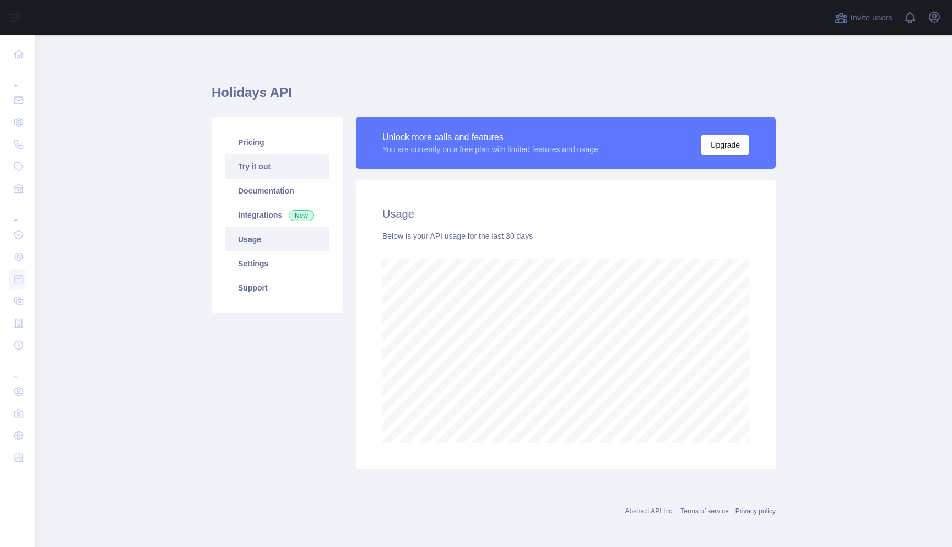
click at [253, 173] on link "Try it out" at bounding box center [277, 166] width 105 height 24
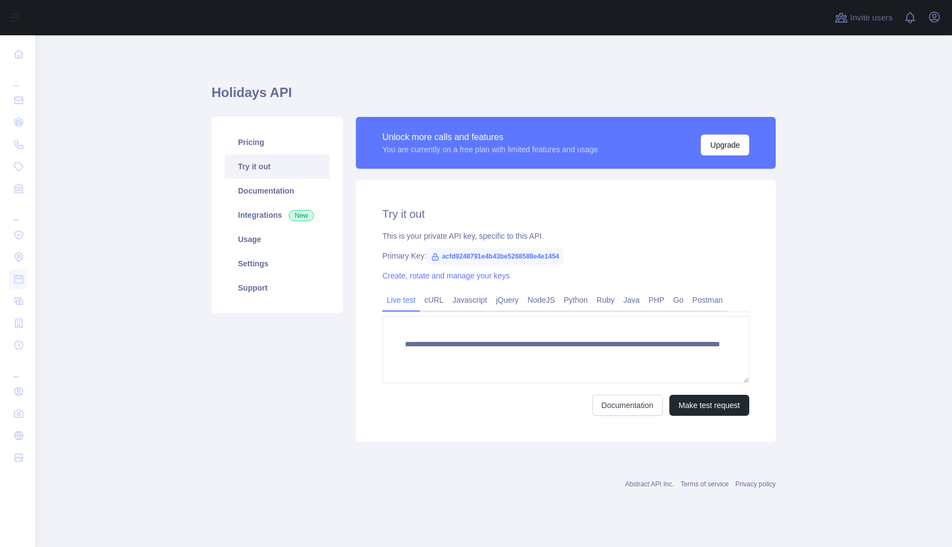
click at [510, 237] on div "This is your private API key, specific to this API." at bounding box center [565, 235] width 367 height 11
drag, startPoint x: 410, startPoint y: 239, endPoint x: 561, endPoint y: 233, distance: 151.1
click at [561, 233] on div "This is your private API key, specific to this API." at bounding box center [565, 235] width 367 height 11
click at [491, 235] on div "This is your private API key, specific to this API." at bounding box center [565, 235] width 367 height 11
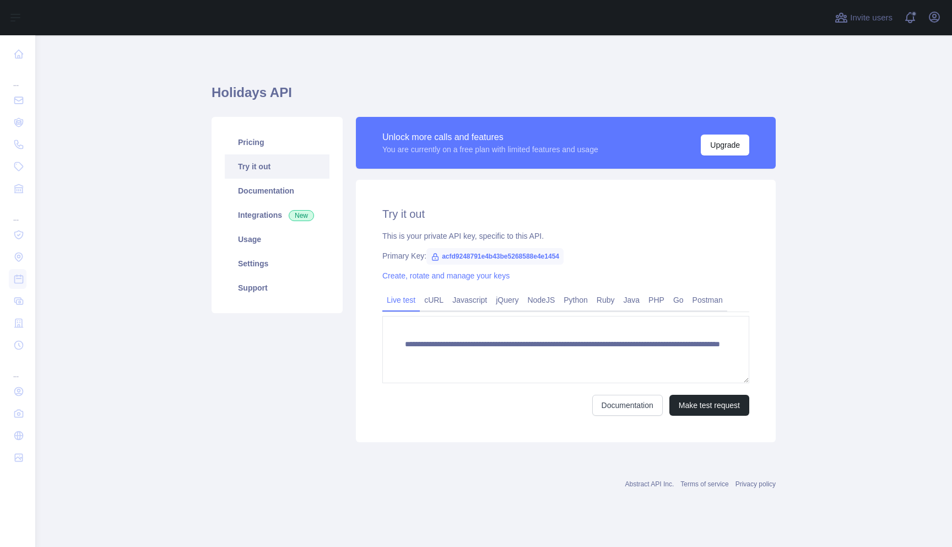
click at [471, 237] on div "This is your private API key, specific to this API." at bounding box center [565, 235] width 367 height 11
drag, startPoint x: 433, startPoint y: 237, endPoint x: 554, endPoint y: 236, distance: 121.8
click at [554, 236] on div "This is your private API key, specific to this API." at bounding box center [565, 235] width 367 height 11
click at [271, 190] on link "Documentation" at bounding box center [277, 191] width 105 height 24
